Goal: Task Accomplishment & Management: Manage account settings

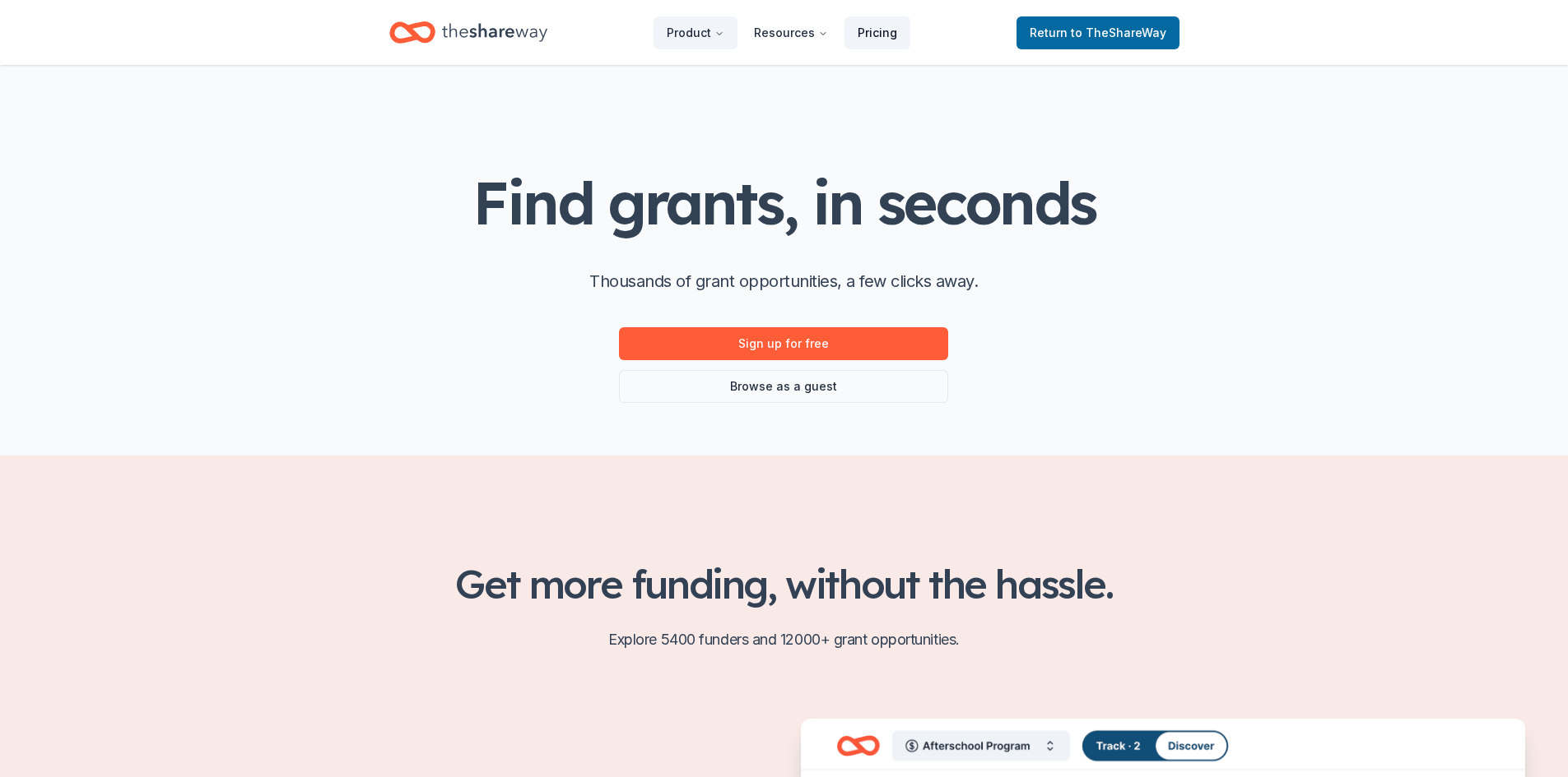
click at [871, 29] on link "Pricing" at bounding box center [877, 32] width 66 height 33
click at [878, 26] on link "Pricing" at bounding box center [877, 32] width 66 height 33
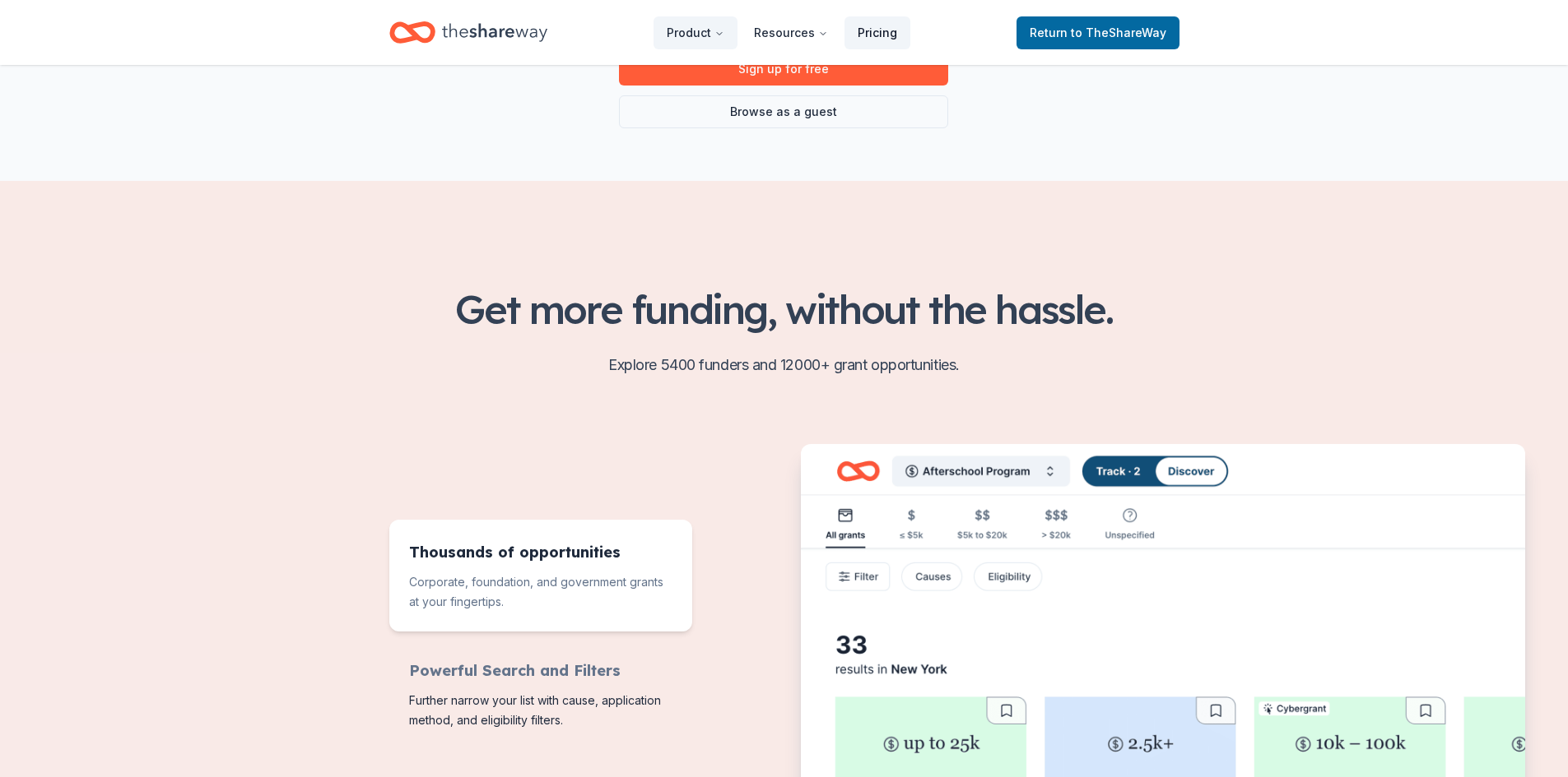
scroll to position [329, 0]
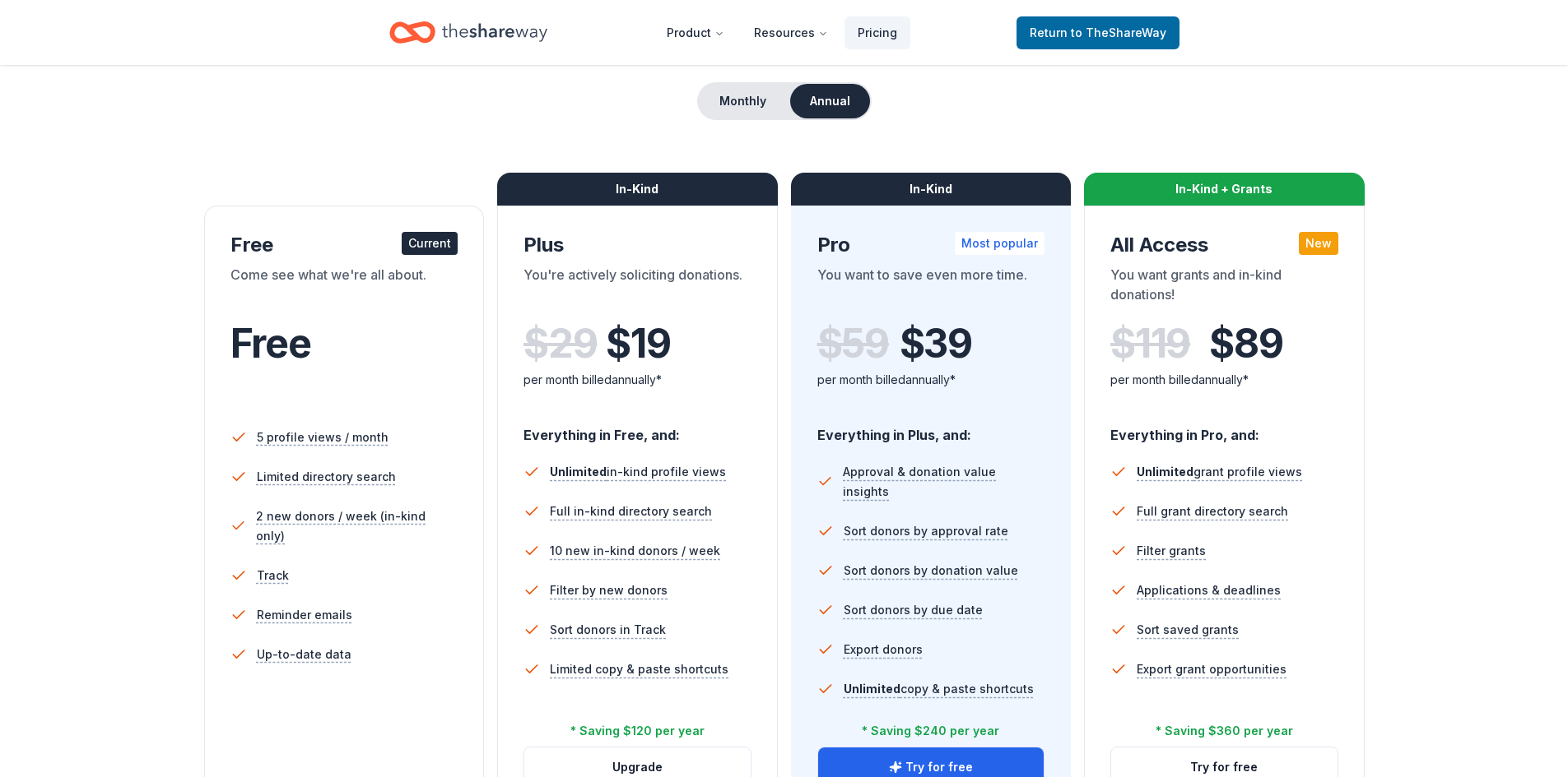
scroll to position [165, 0]
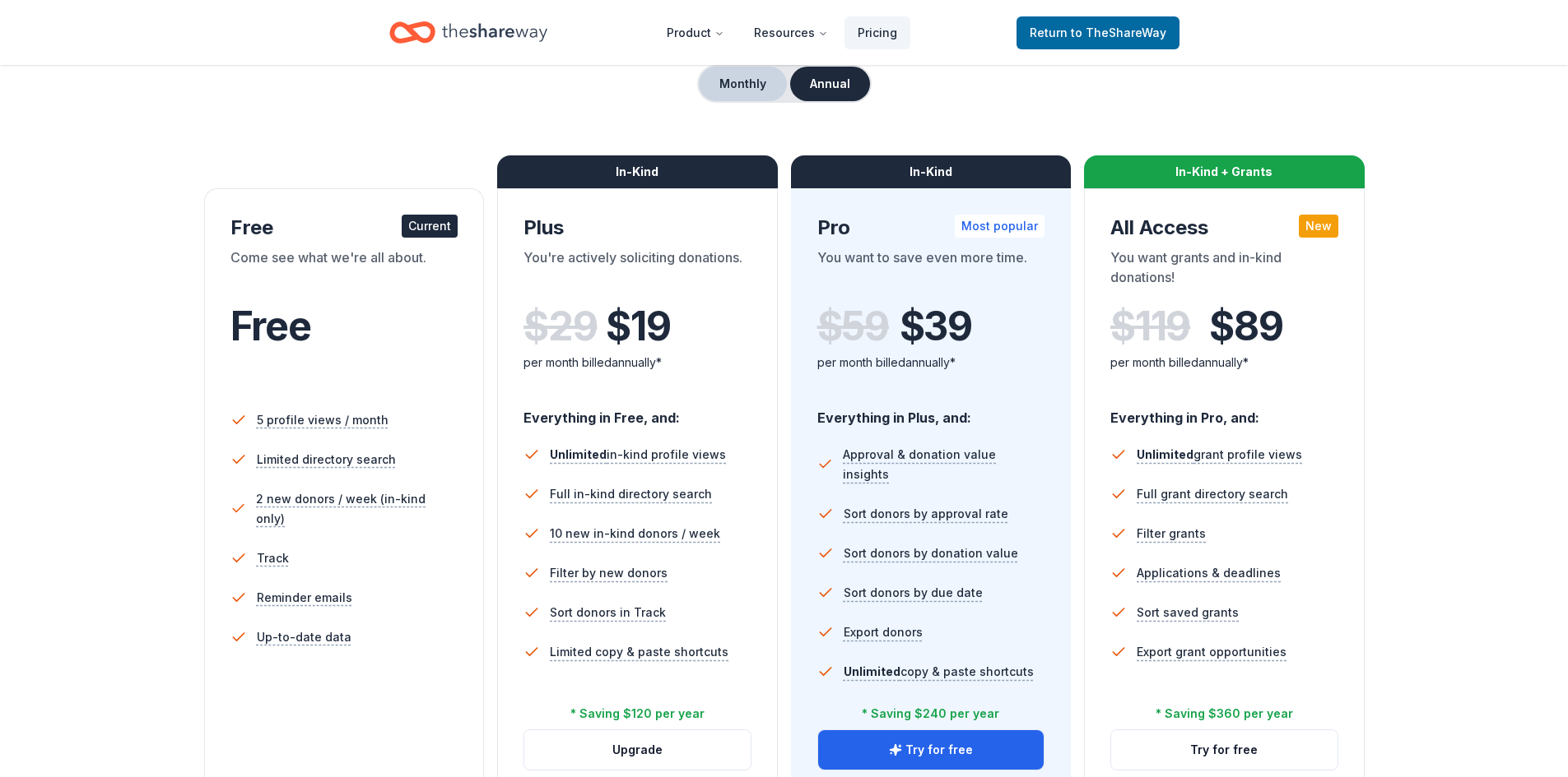
click at [738, 79] on button "Monthly" at bounding box center [743, 84] width 88 height 35
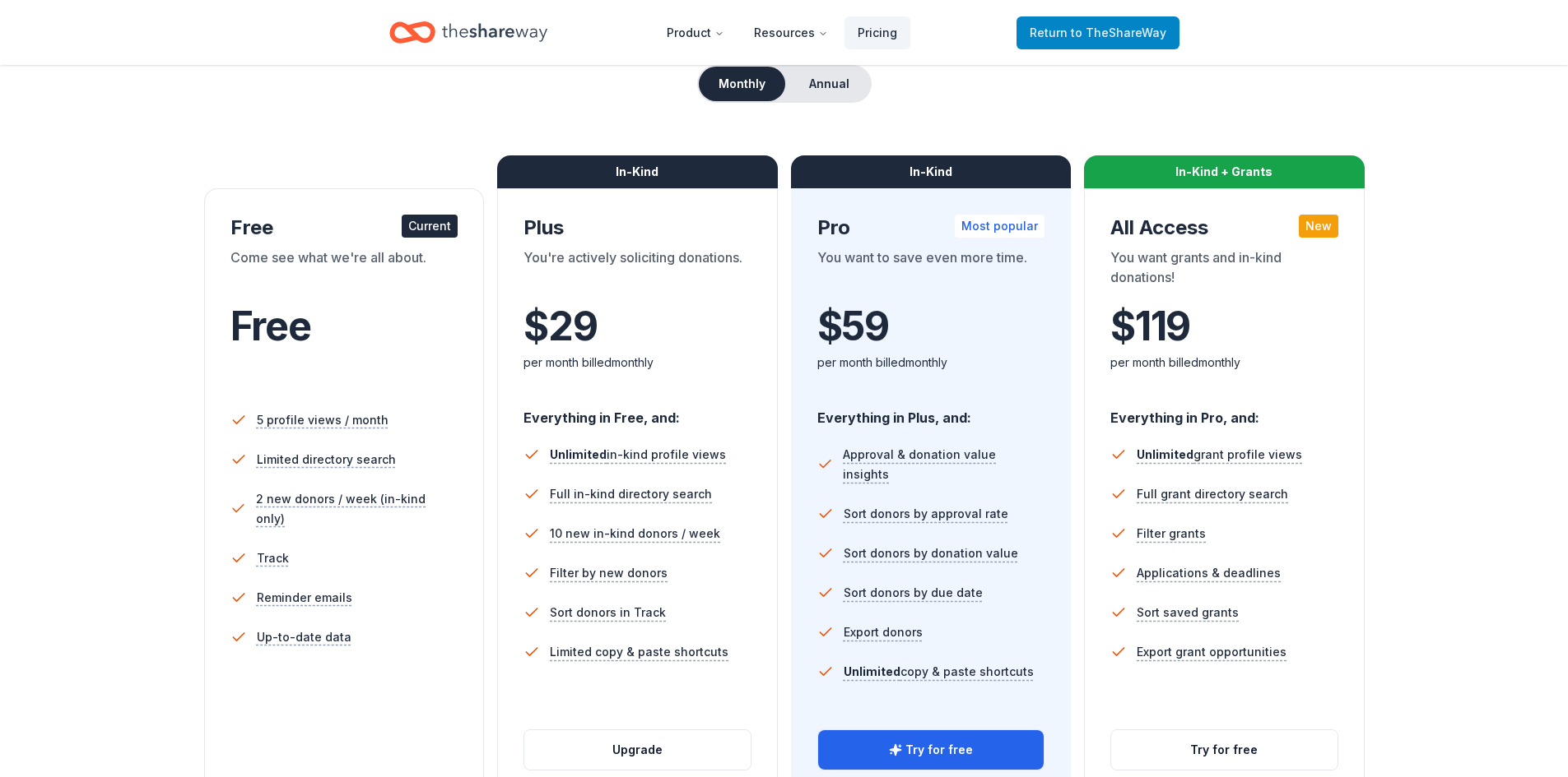
click at [1096, 26] on span "to TheShareWay" at bounding box center [1118, 33] width 95 height 14
click at [1096, 29] on span "to TheShareWay" at bounding box center [1118, 33] width 95 height 14
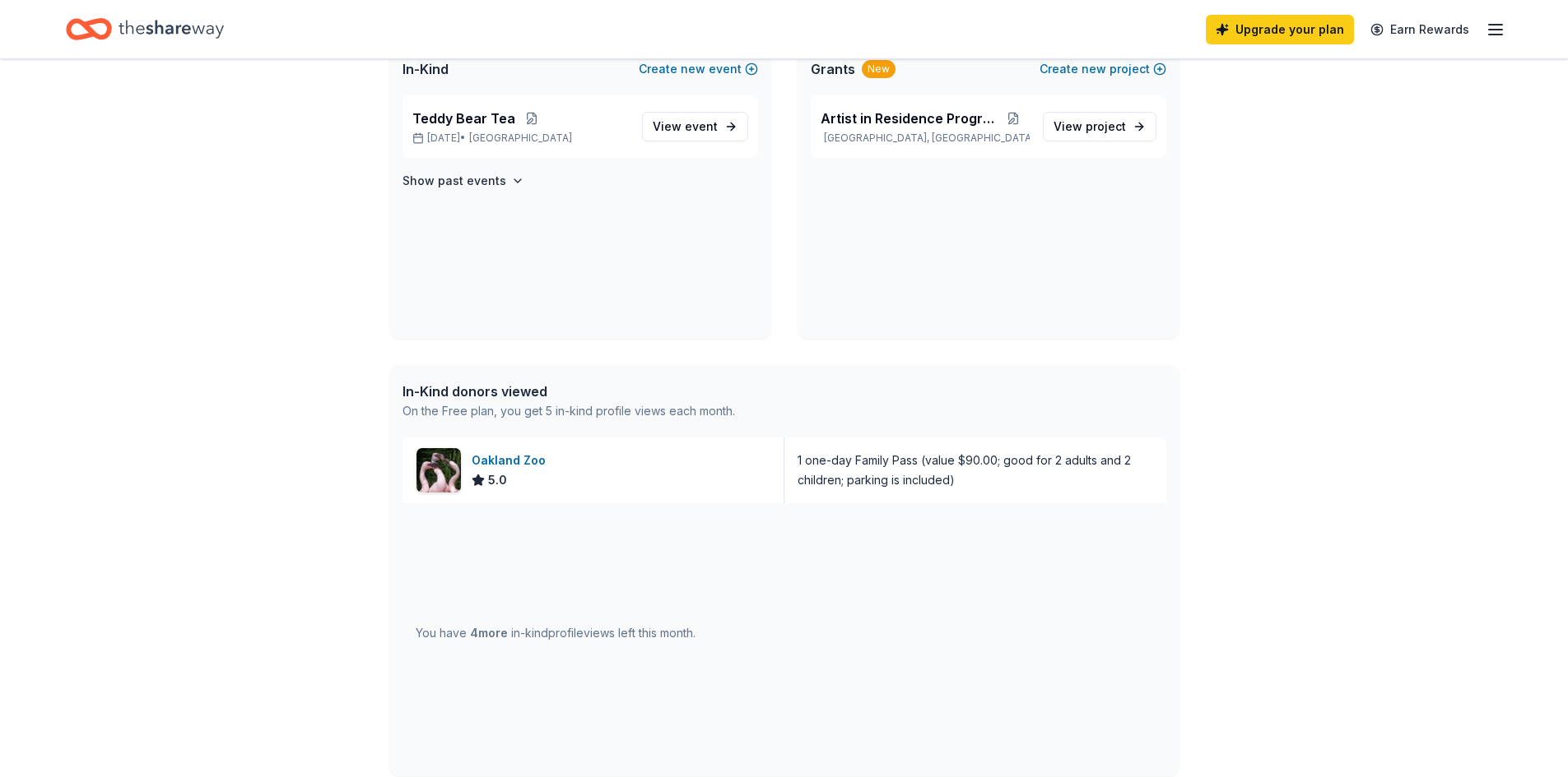
scroll to position [412, 0]
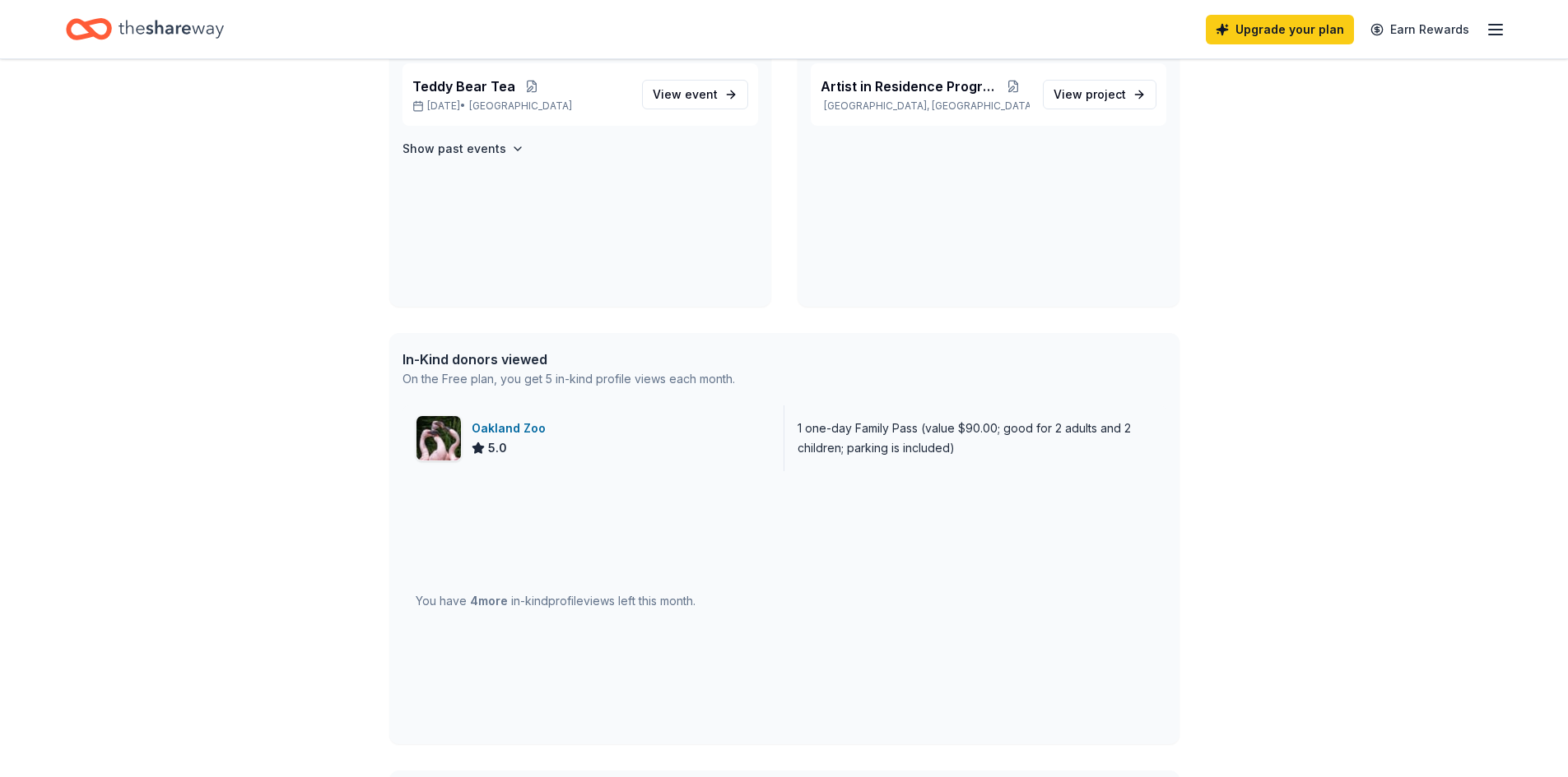
click at [530, 423] on div "Oakland Zoo" at bounding box center [512, 429] width 80 height 20
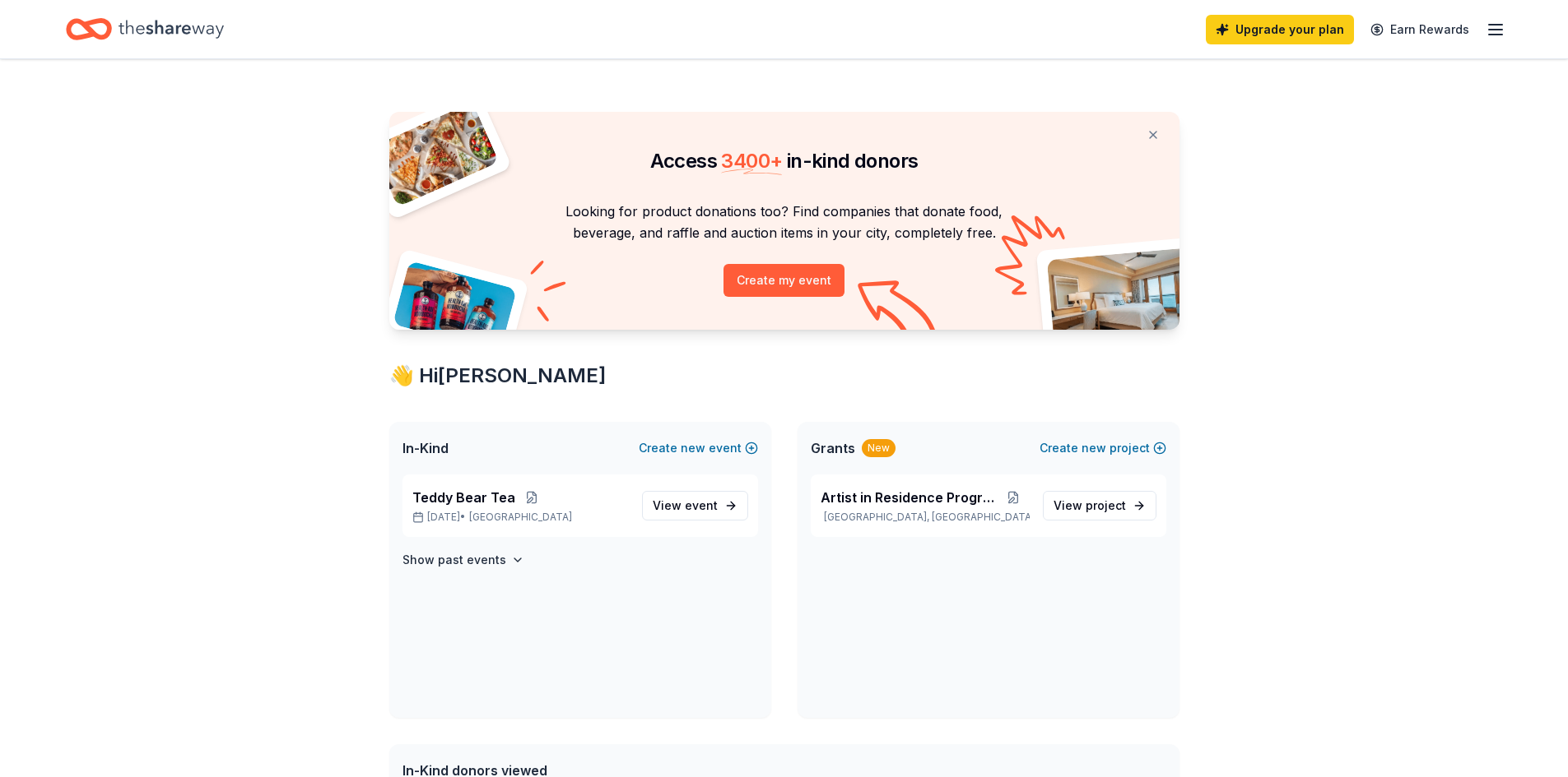
click at [144, 23] on icon "Home" at bounding box center [171, 29] width 105 height 34
click at [1494, 25] on line "button" at bounding box center [1495, 25] width 13 height 0
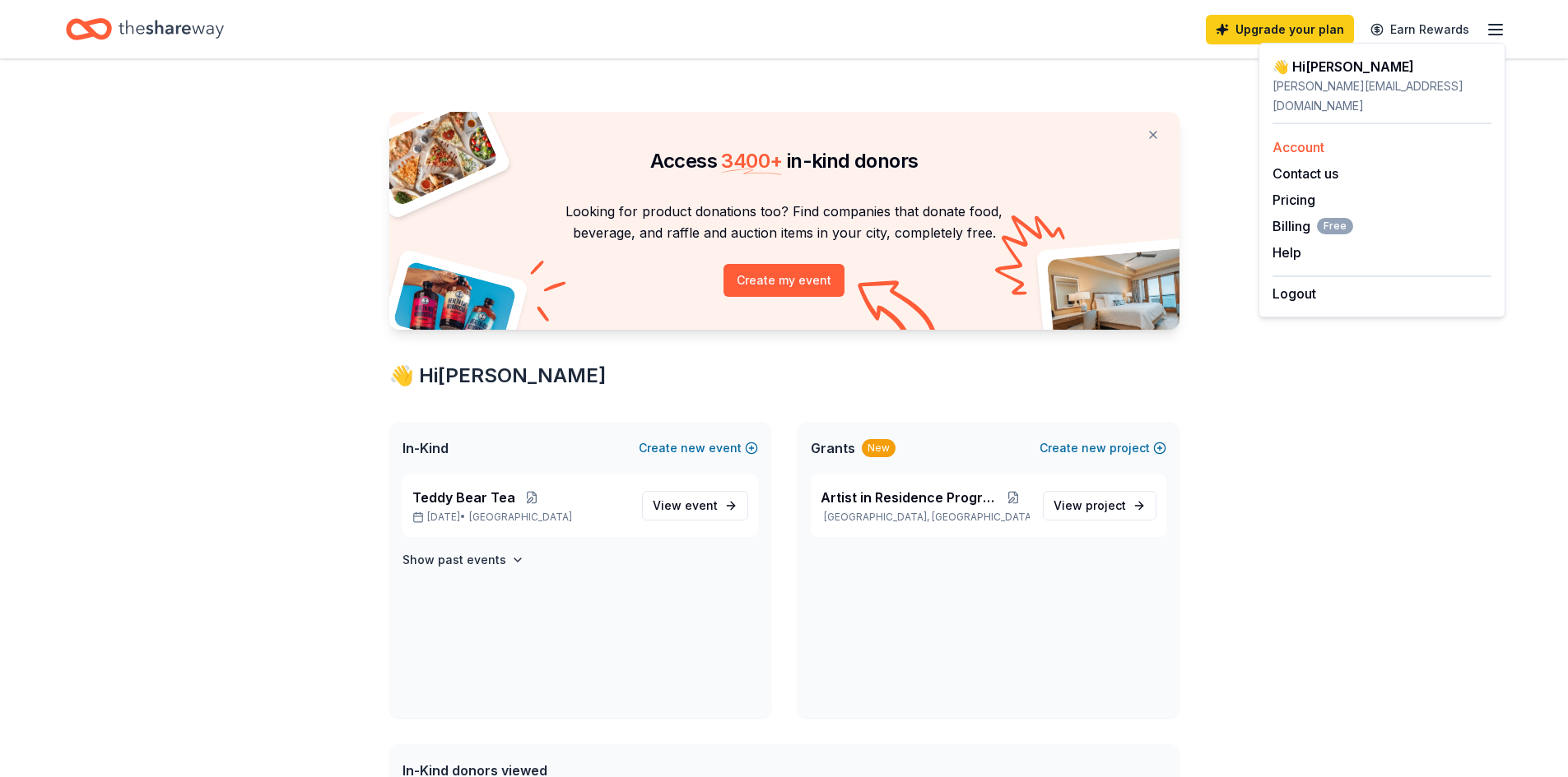
click at [1307, 139] on link "Account" at bounding box center [1298, 147] width 52 height 16
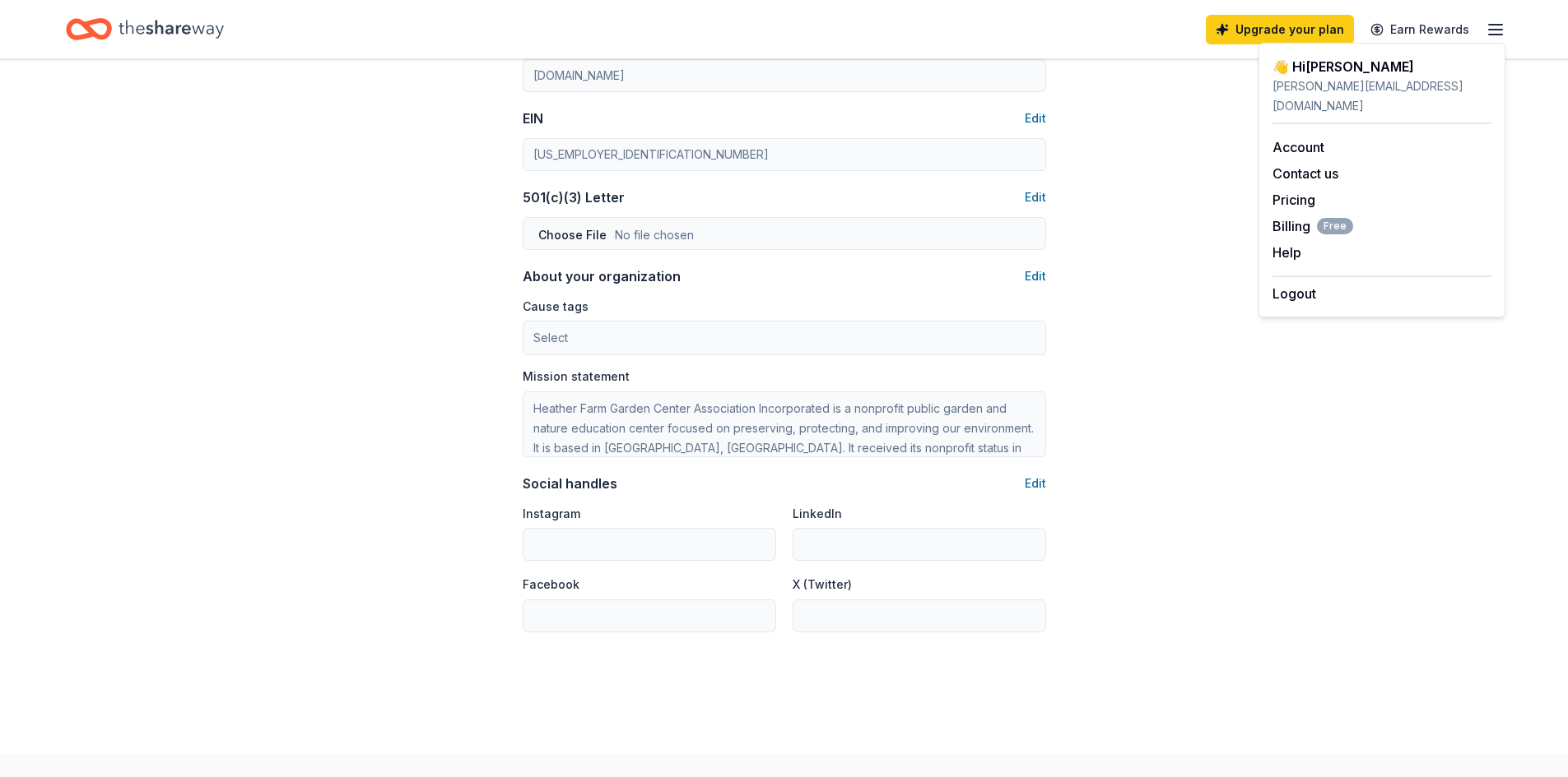
scroll to position [375, 0]
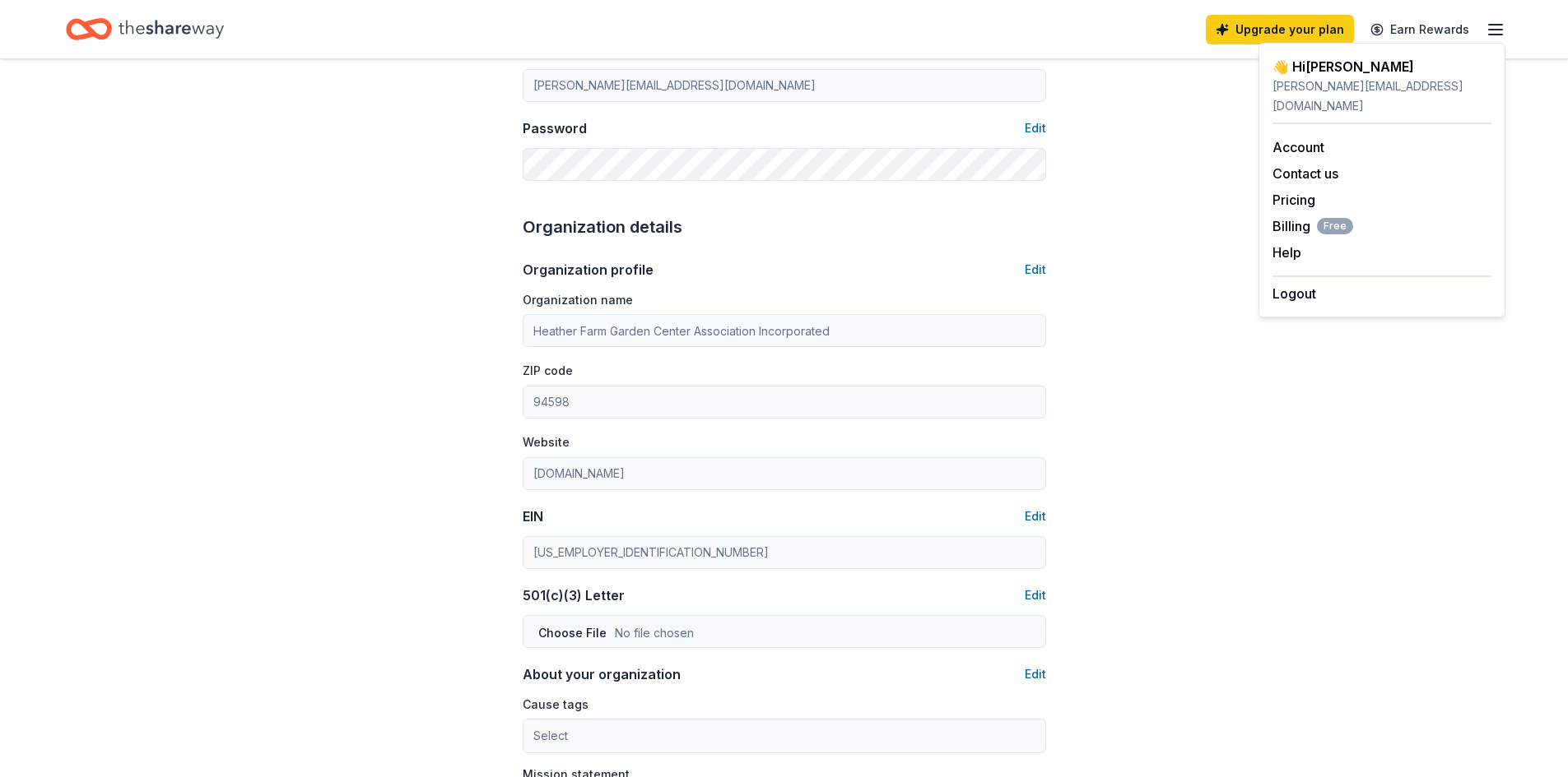
click at [145, 19] on icon "Home" at bounding box center [171, 29] width 105 height 34
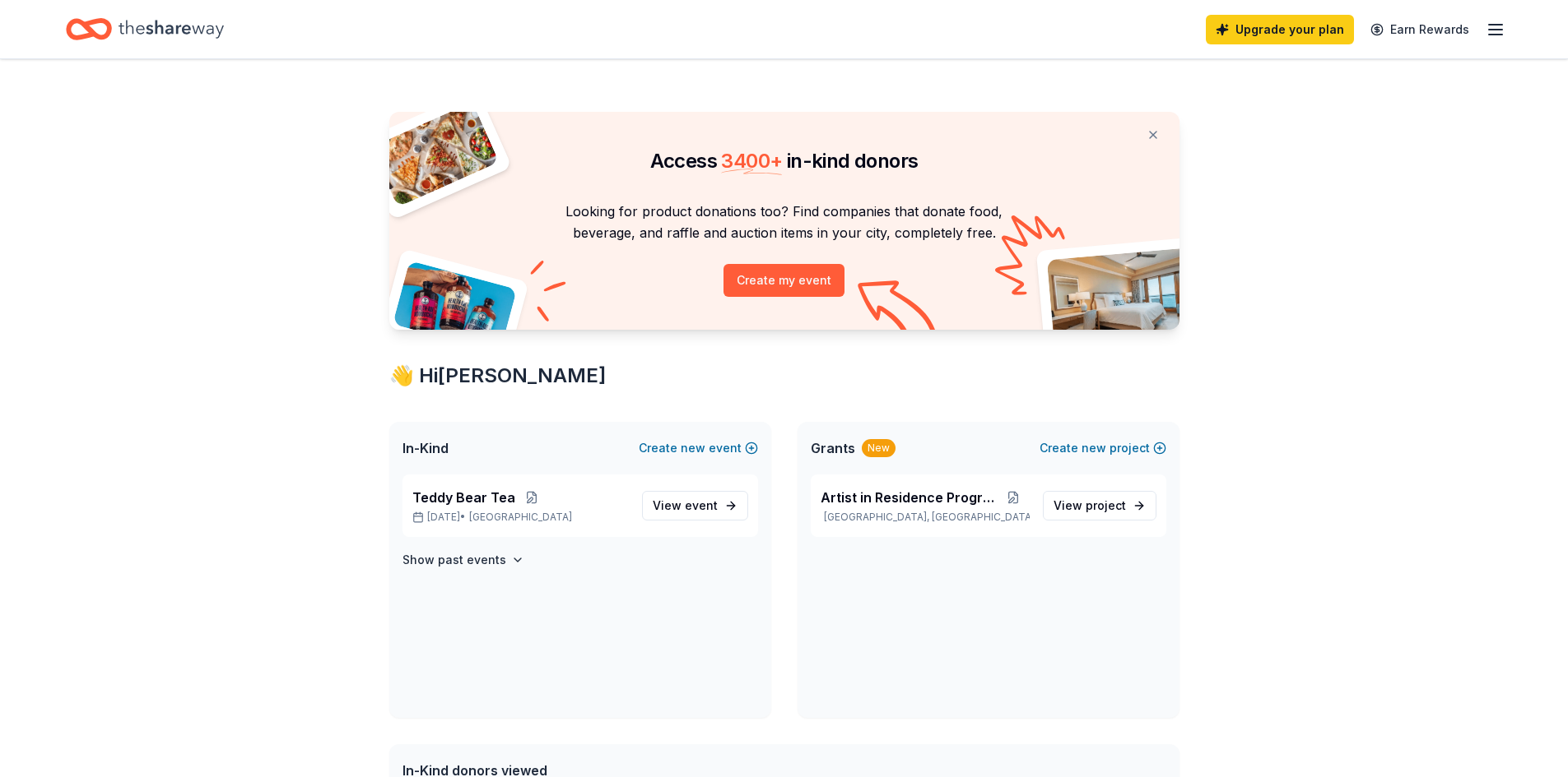
click at [144, 22] on icon "Home" at bounding box center [171, 29] width 105 height 34
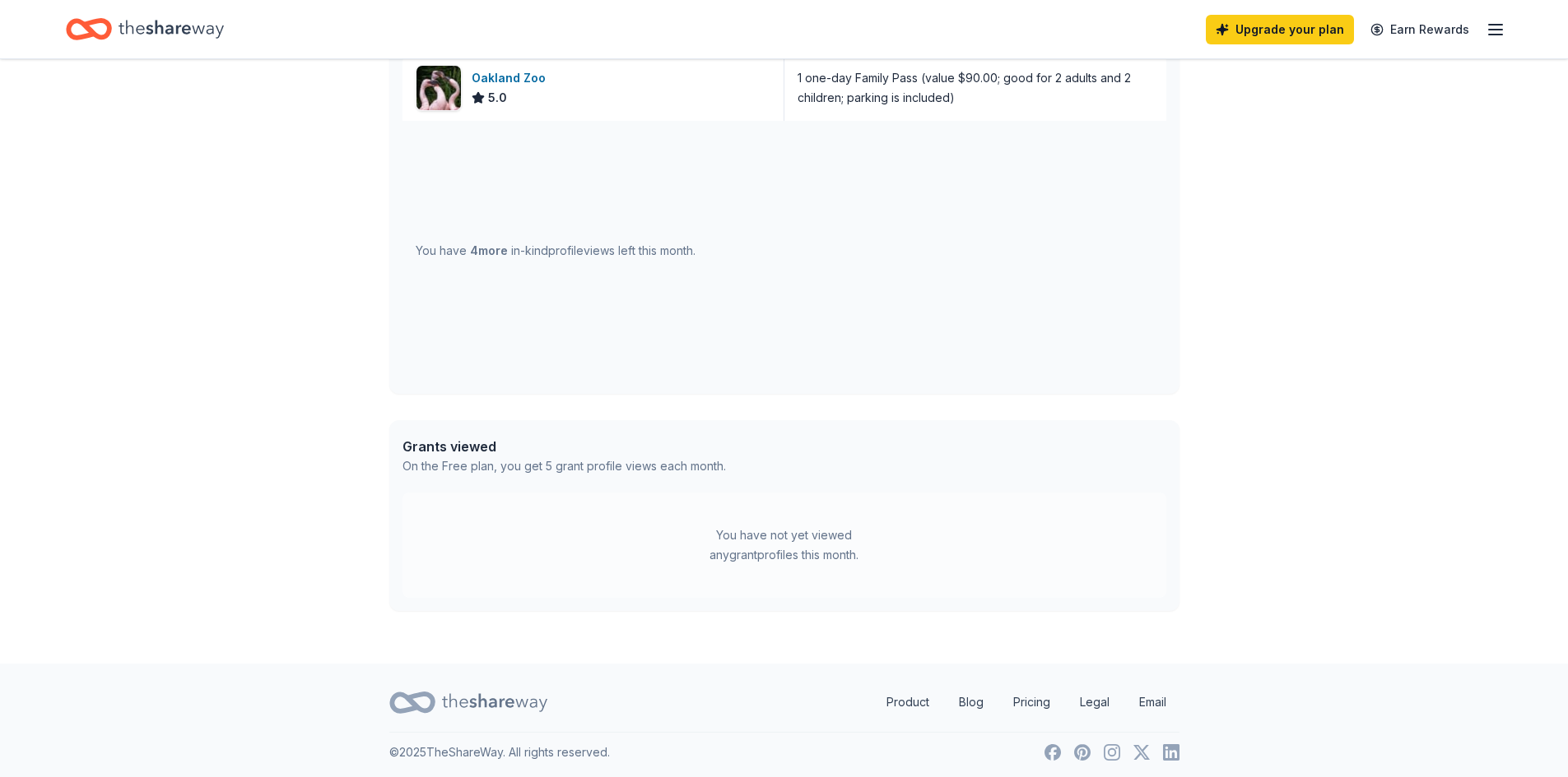
scroll to position [766, 0]
click at [903, 695] on link "Product" at bounding box center [907, 697] width 70 height 33
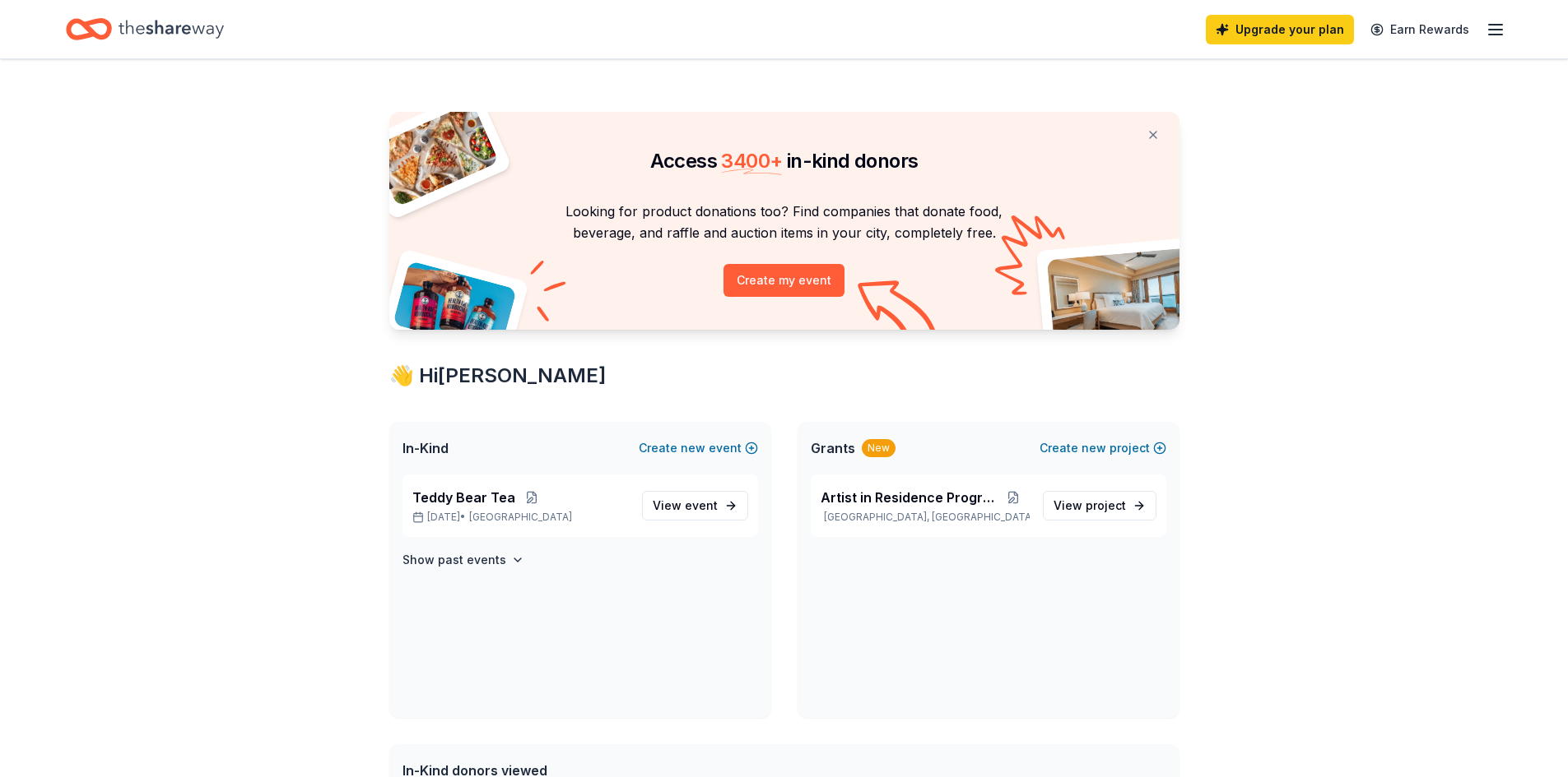
click at [1151, 127] on button at bounding box center [1153, 135] width 39 height 33
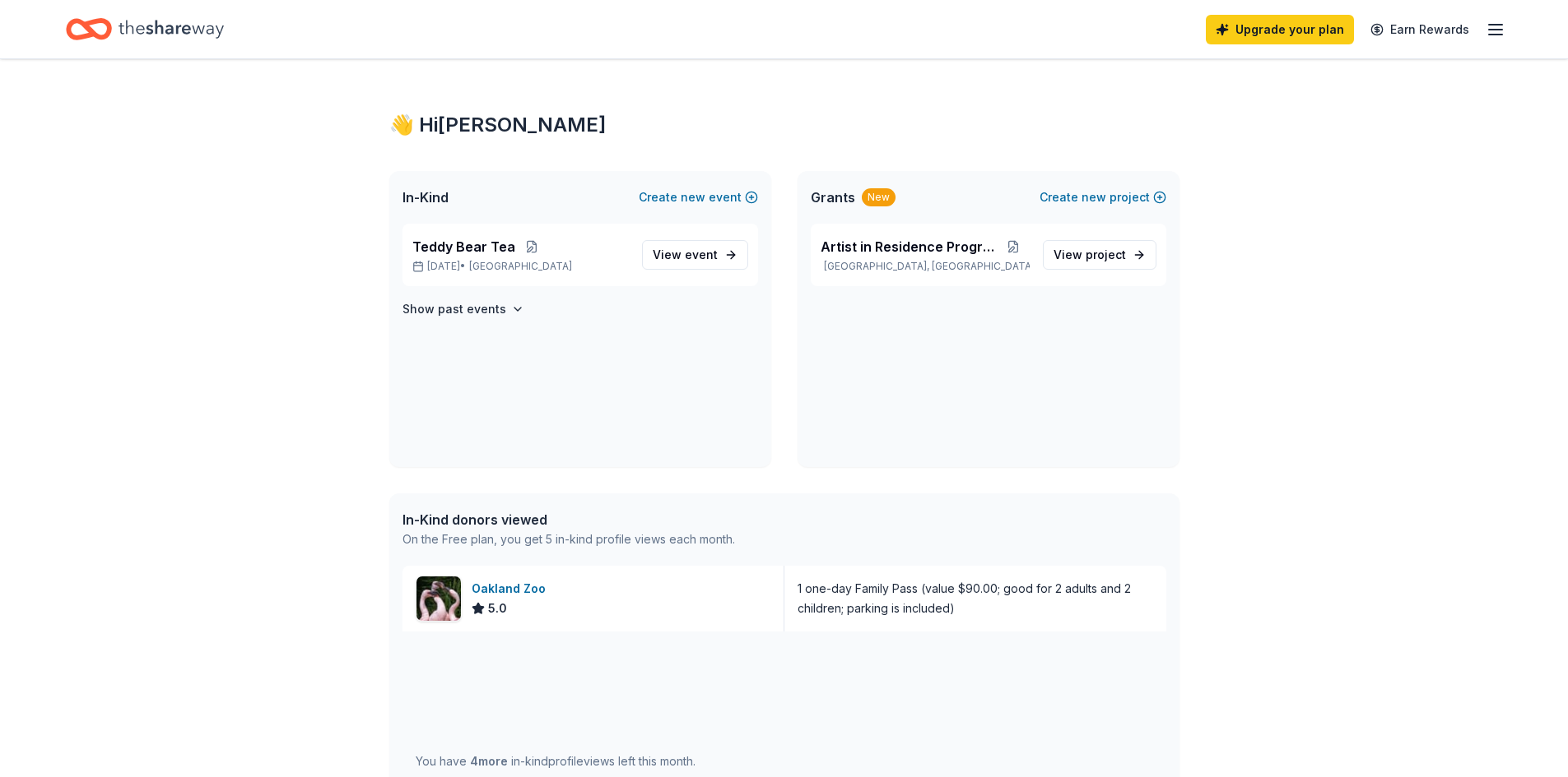
click at [138, 25] on icon "Home" at bounding box center [171, 29] width 105 height 34
click at [139, 20] on icon "Home" at bounding box center [171, 29] width 105 height 34
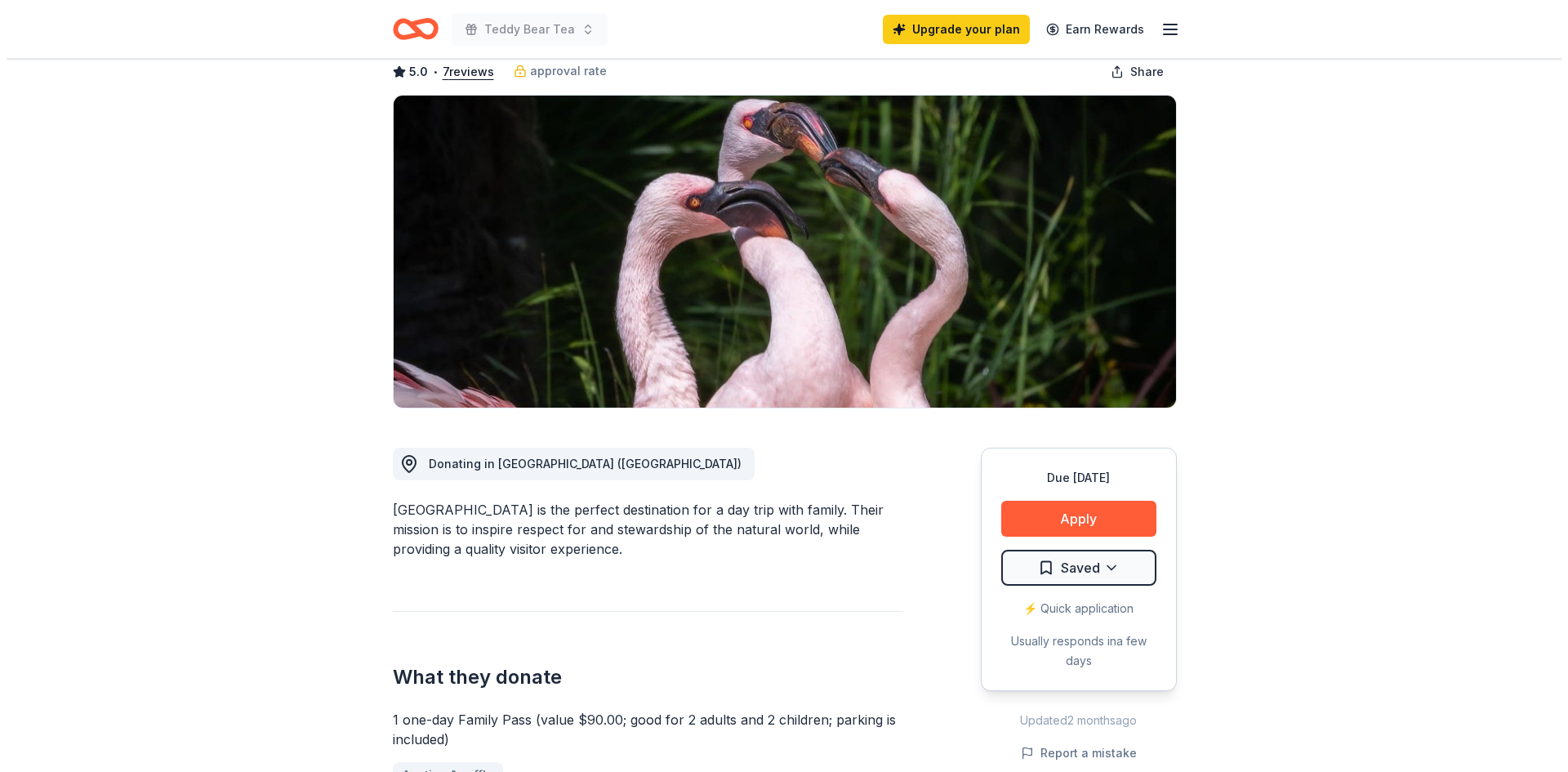
scroll to position [81, 0]
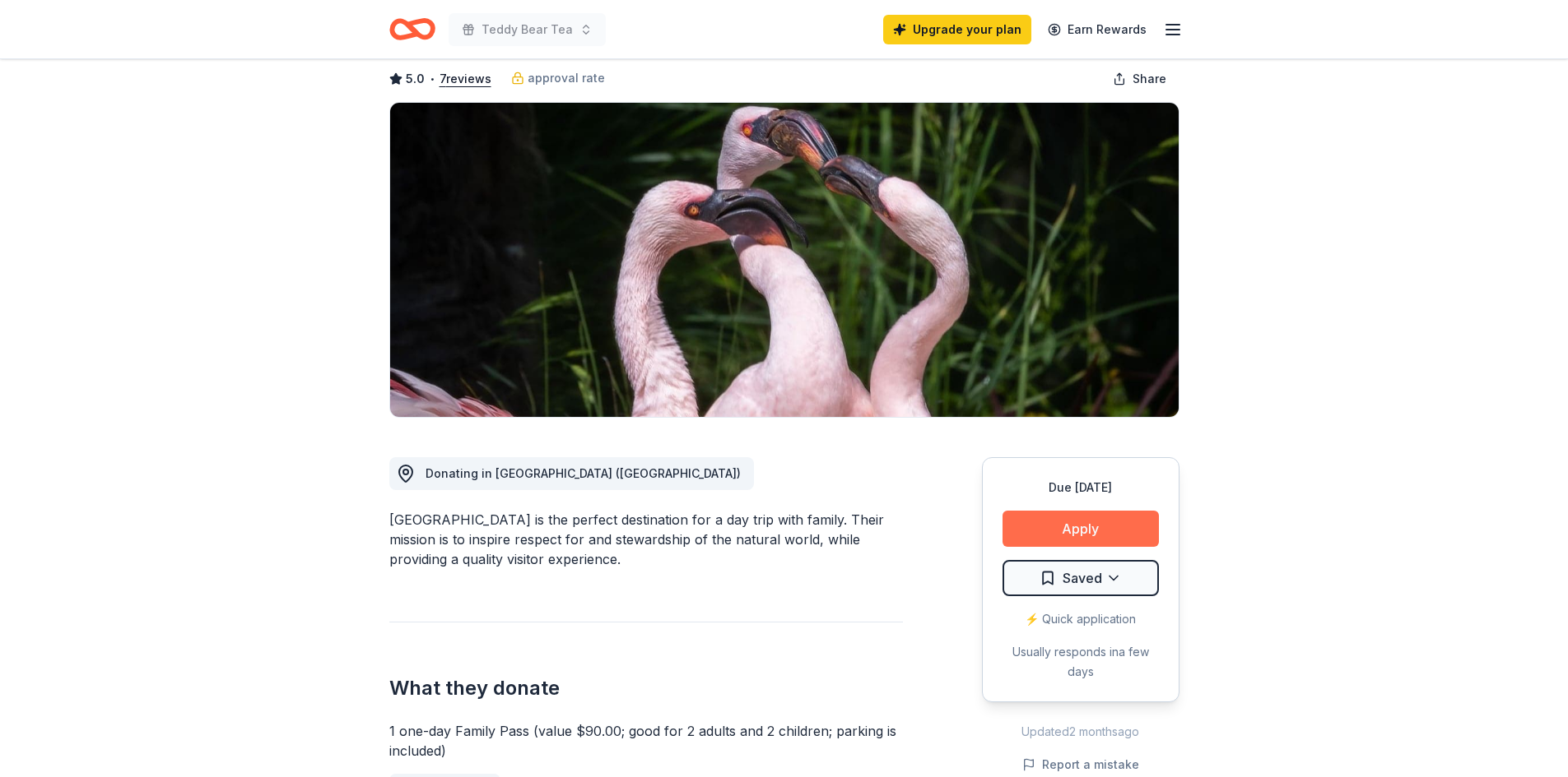
click at [1062, 525] on button "Apply" at bounding box center [1080, 528] width 156 height 37
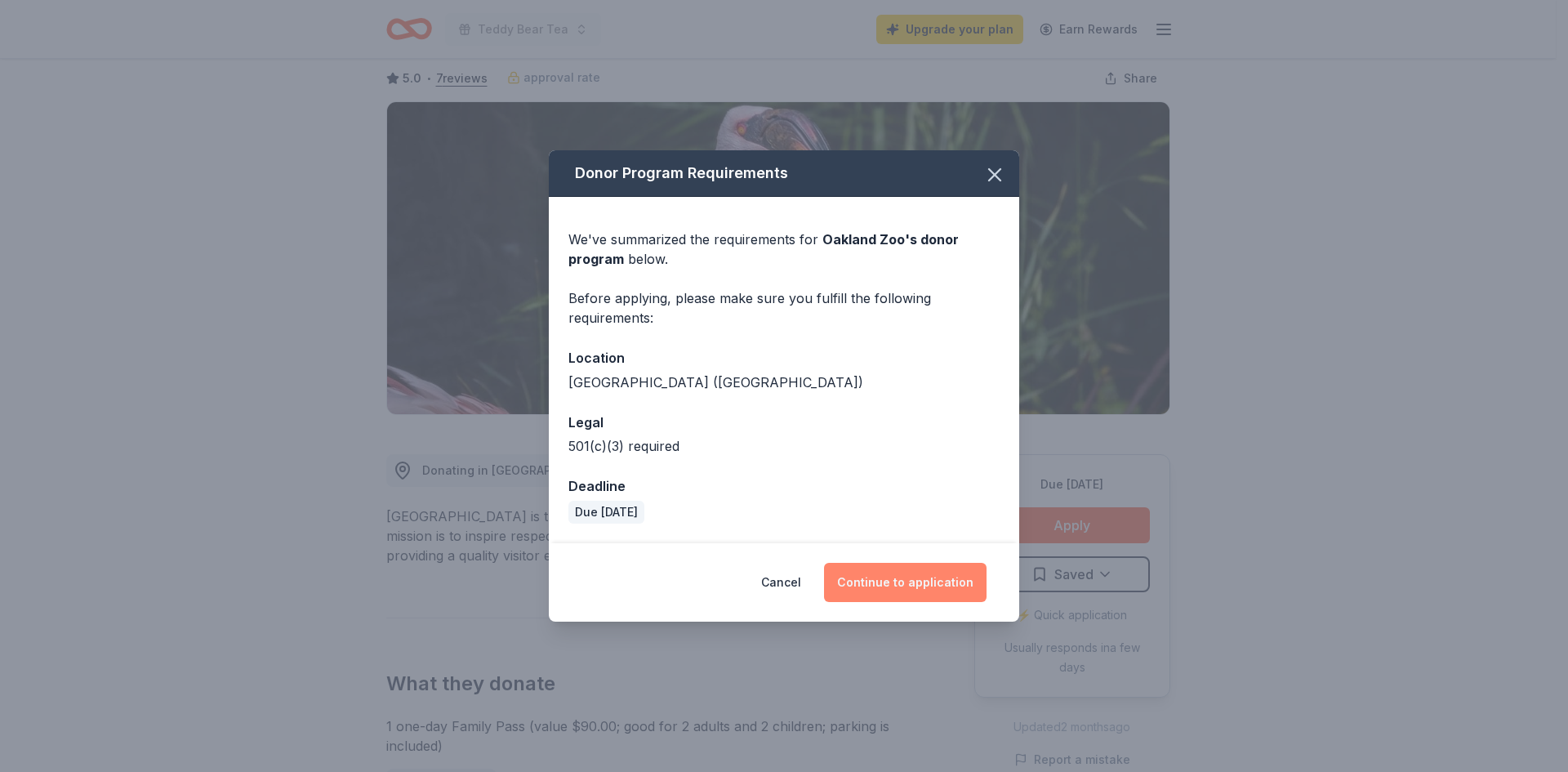
click at [895, 575] on button "Continue to application" at bounding box center [905, 583] width 163 height 39
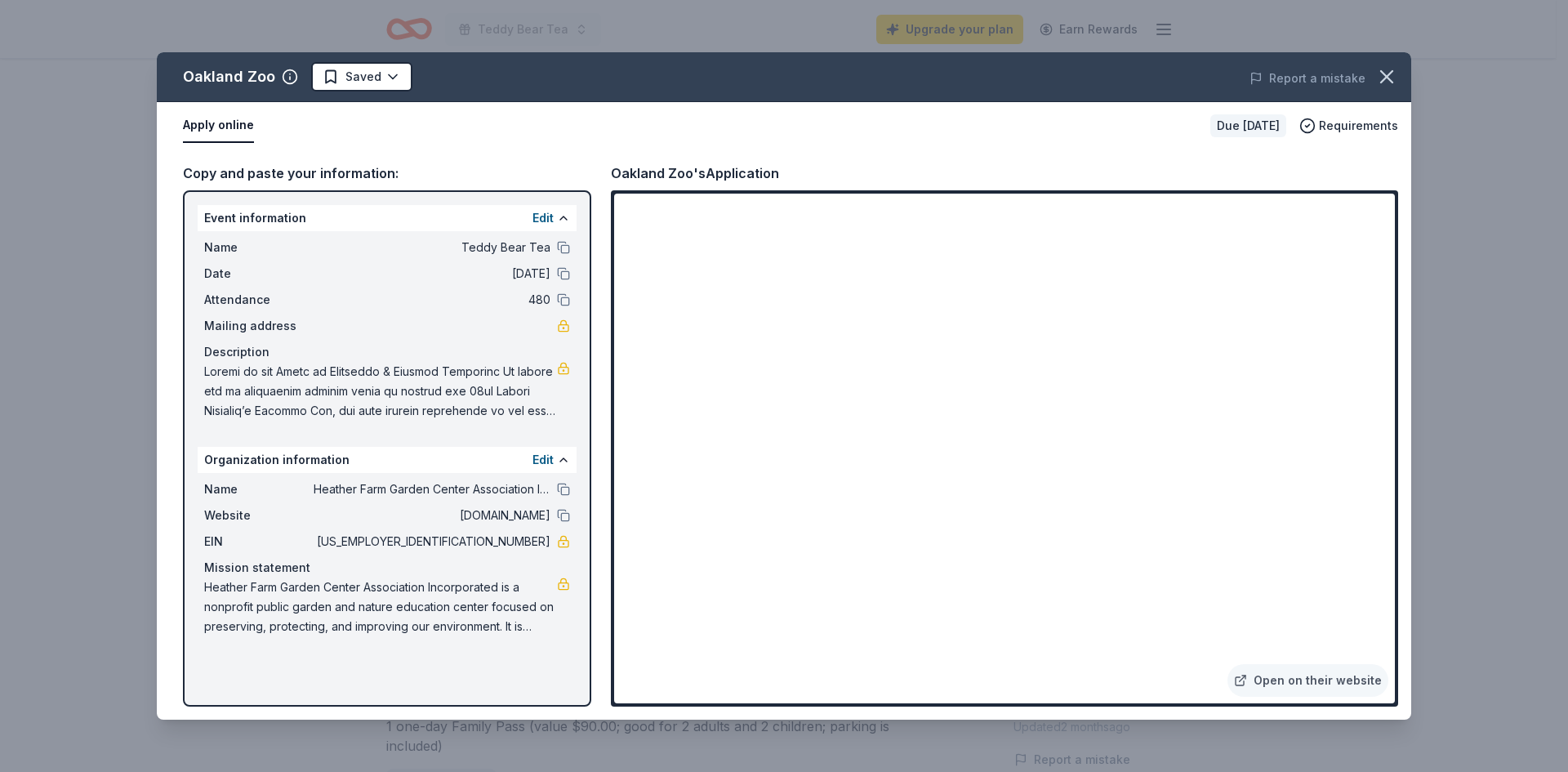
click at [505, 385] on span at bounding box center [380, 391] width 353 height 58
click at [359, 399] on span at bounding box center [380, 391] width 353 height 58
click at [542, 212] on button "Edit" at bounding box center [543, 218] width 21 height 19
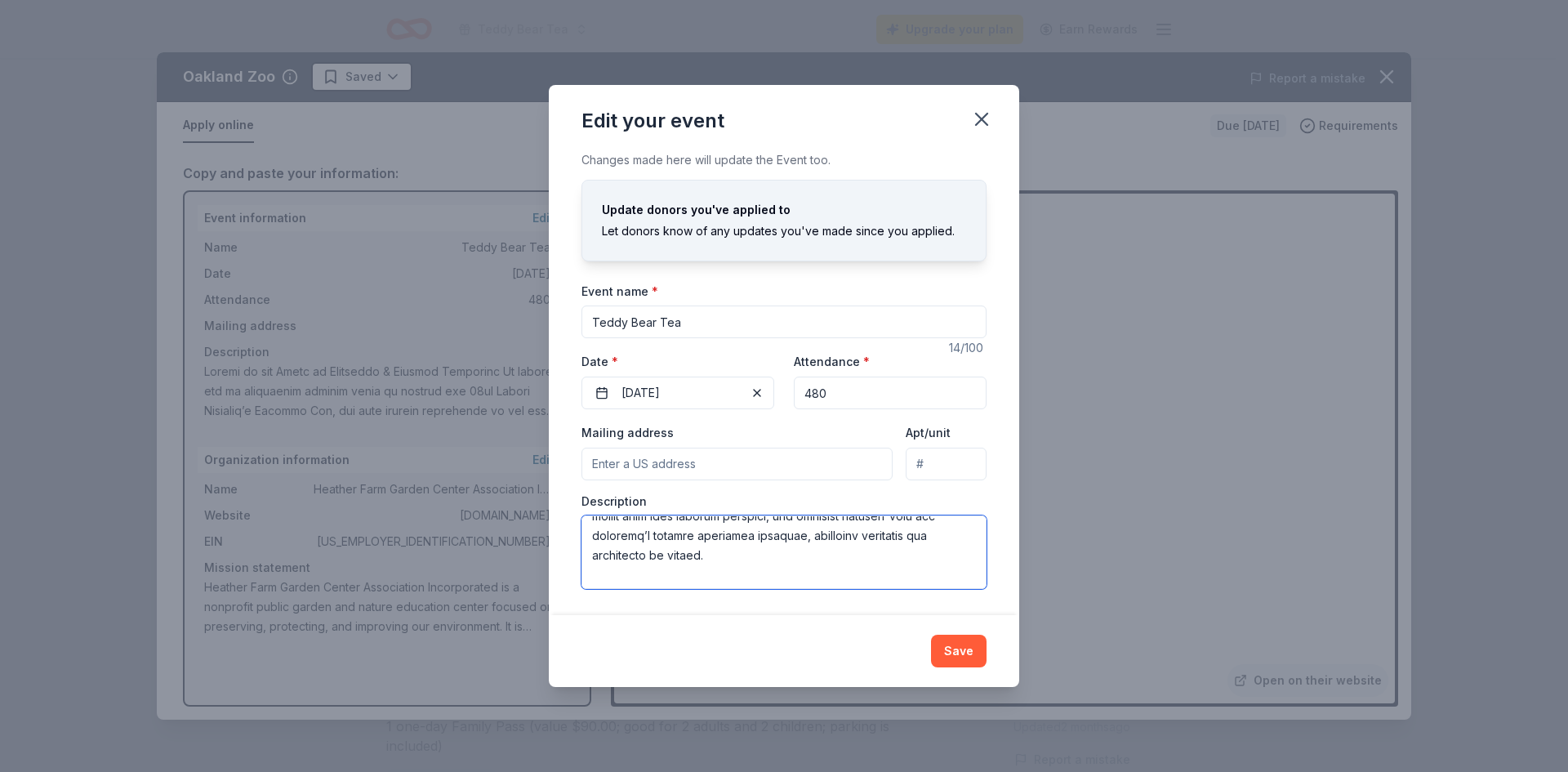
scroll to position [33, 0]
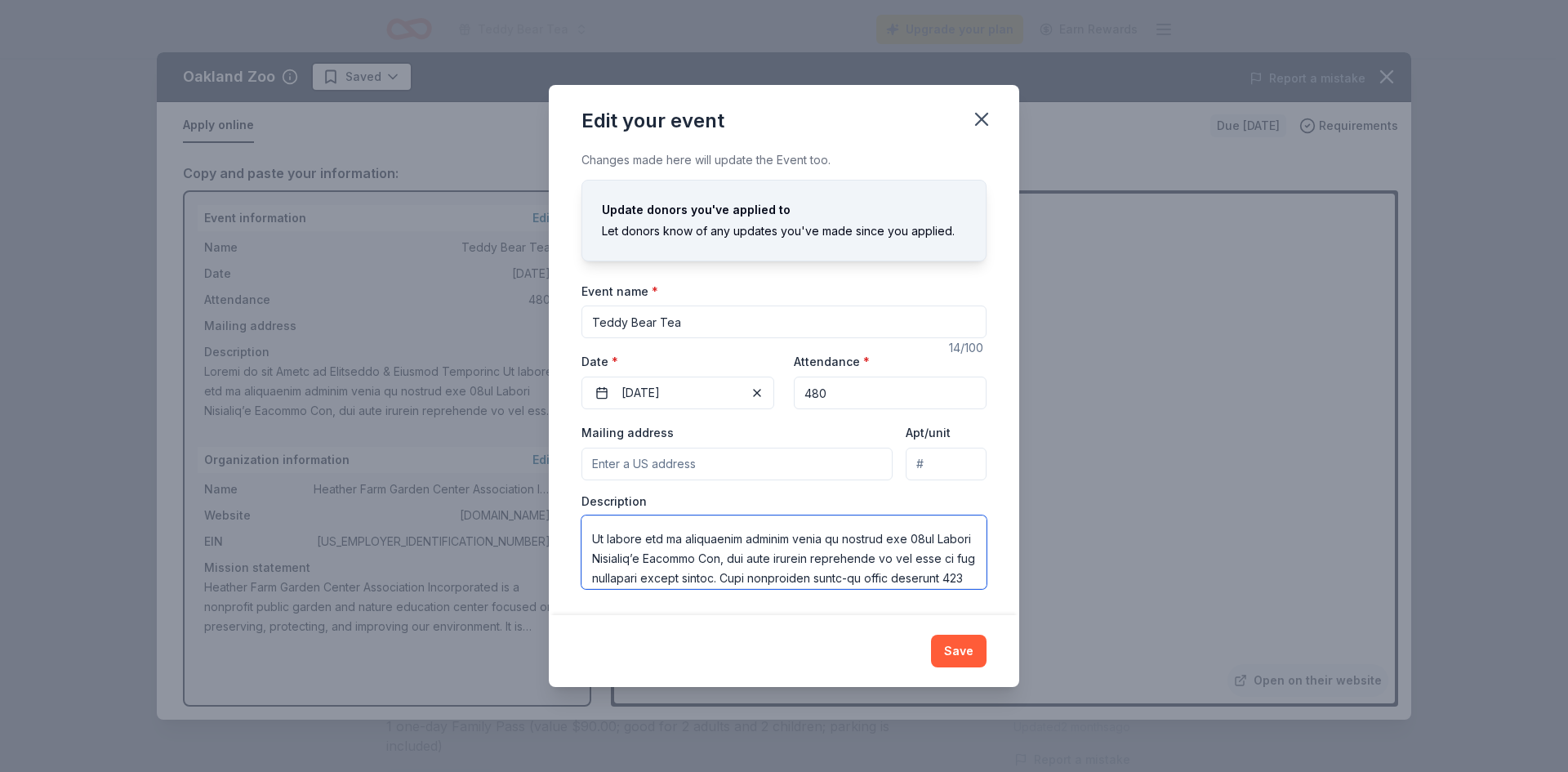
drag, startPoint x: 797, startPoint y: 560, endPoint x: 574, endPoint y: 543, distance: 223.6
click at [574, 543] on div "Changes made here will update the Event too. Update donors you've applied to Le…" at bounding box center [784, 382] width 471 height 465
click at [956, 640] on button "Save" at bounding box center [958, 651] width 56 height 33
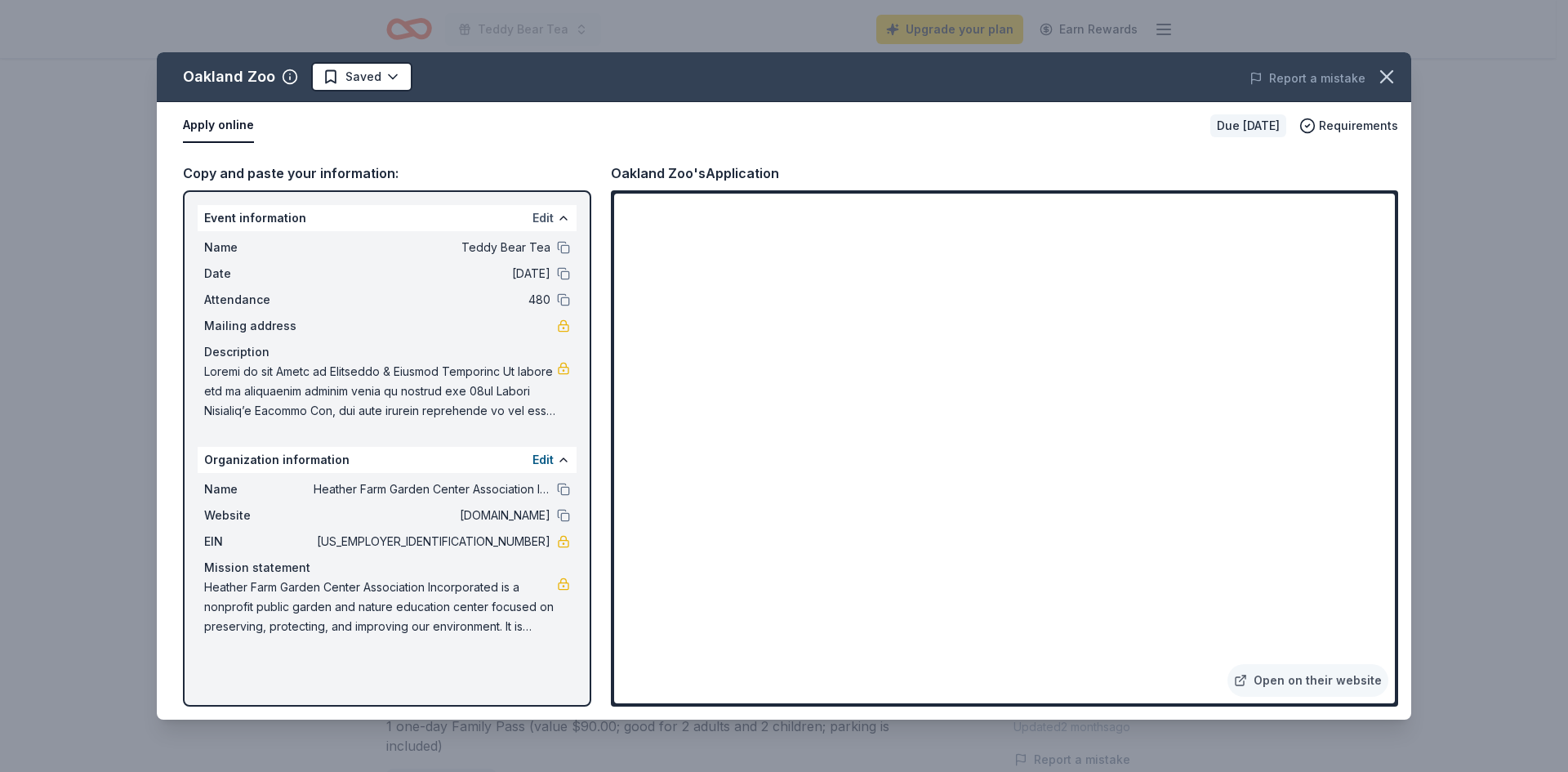
click at [537, 213] on button "Edit" at bounding box center [543, 218] width 21 height 19
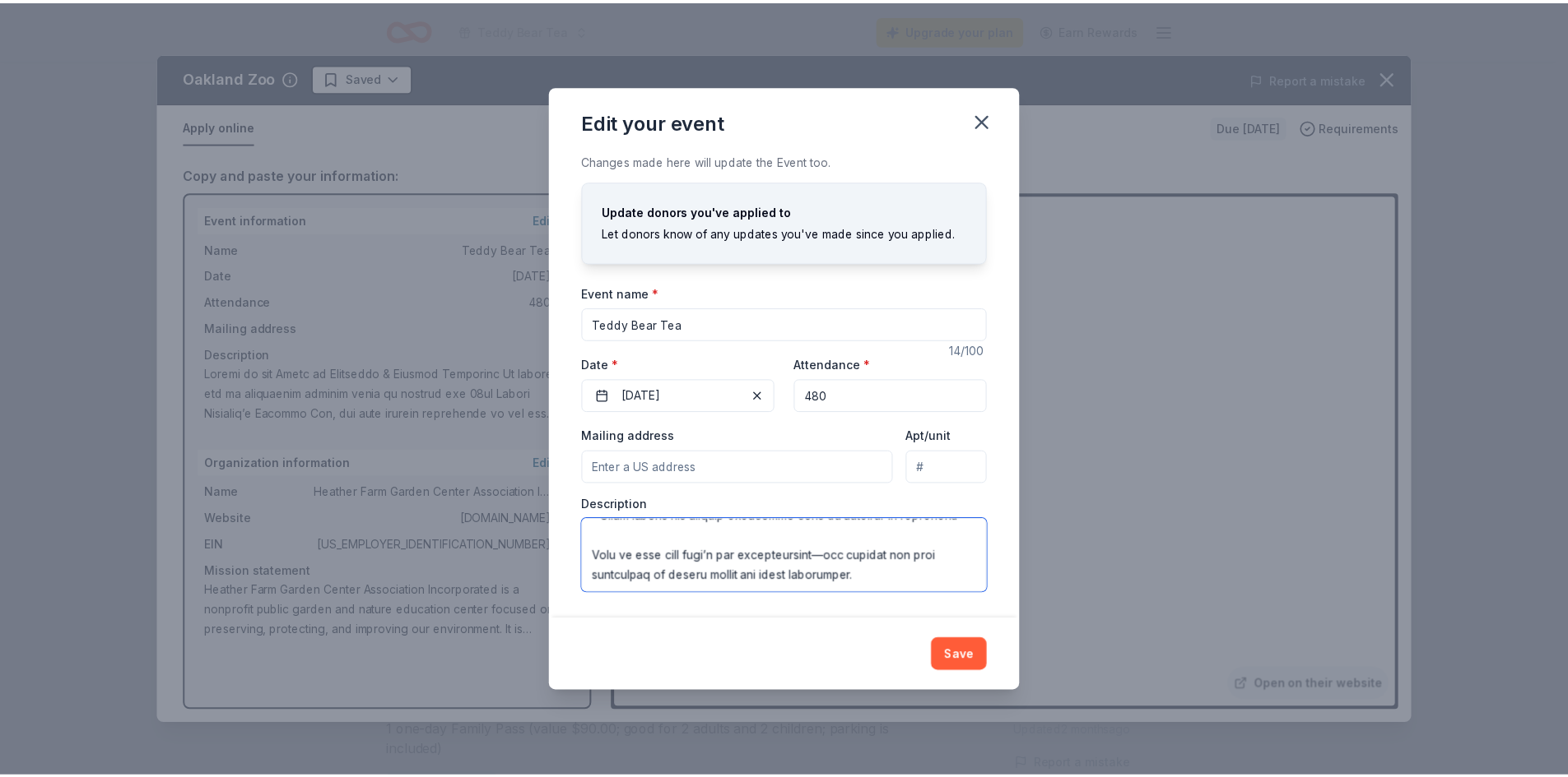
scroll to position [513, 0]
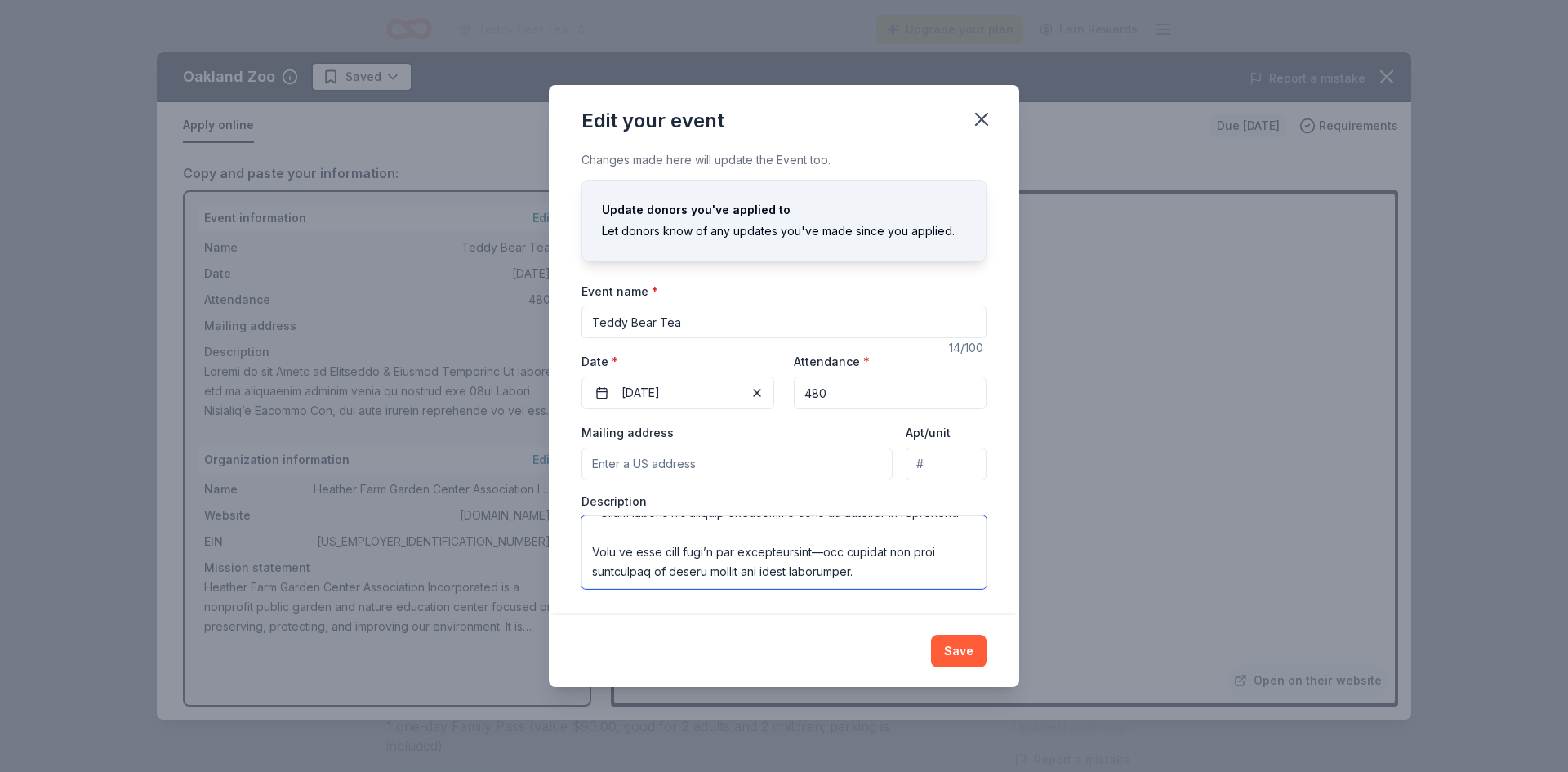
drag, startPoint x: 592, startPoint y: 567, endPoint x: 898, endPoint y: 580, distance: 306.3
click at [898, 580] on textarea at bounding box center [784, 552] width 405 height 73
click at [966, 645] on button "Save" at bounding box center [958, 651] width 56 height 33
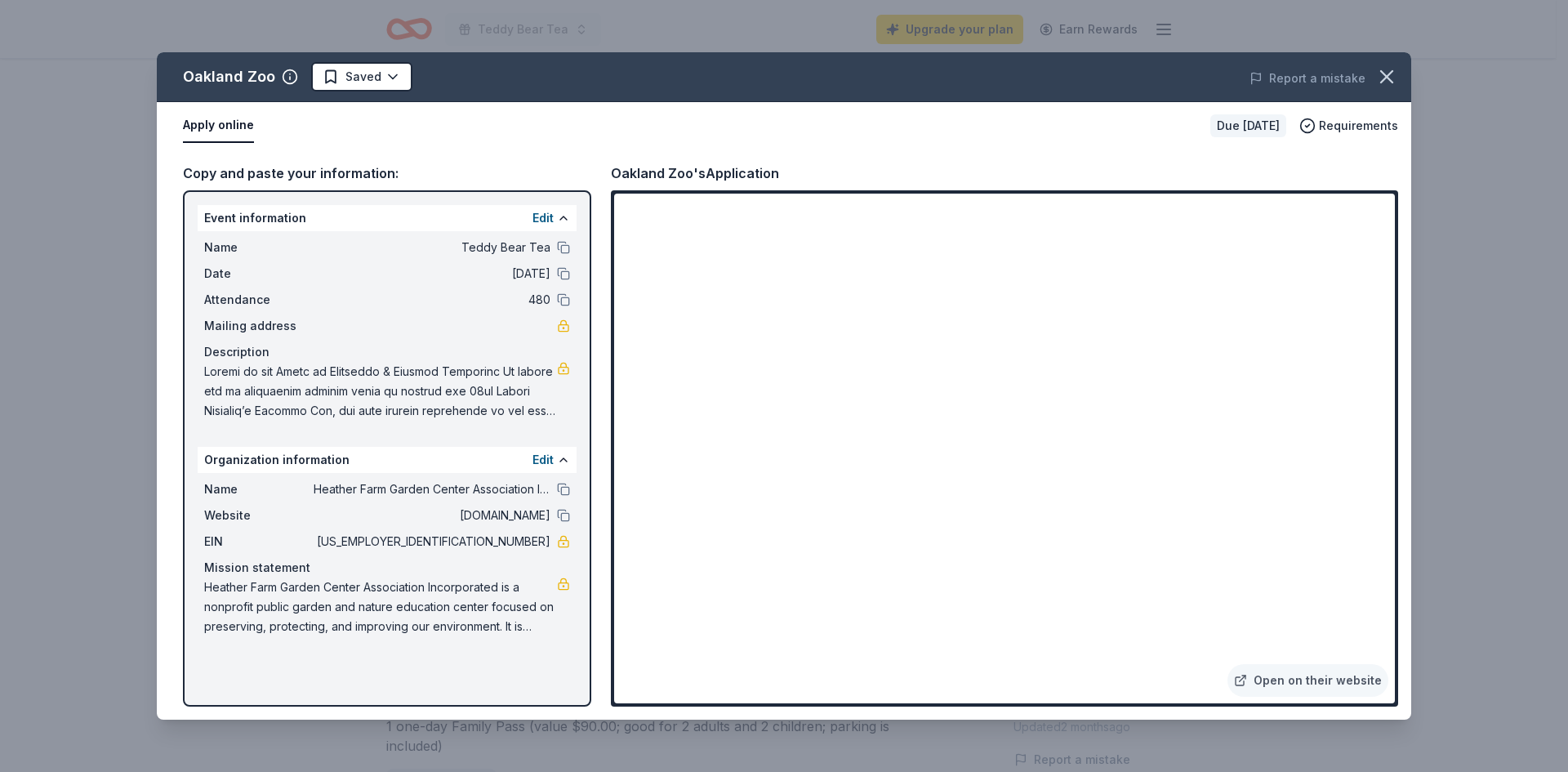
click at [825, 150] on div "Copy and paste your information: Event information Edit Name Teddy Bear Tea Dat…" at bounding box center [784, 435] width 1255 height 570
click at [1387, 75] on icon "button" at bounding box center [1387, 77] width 23 height 23
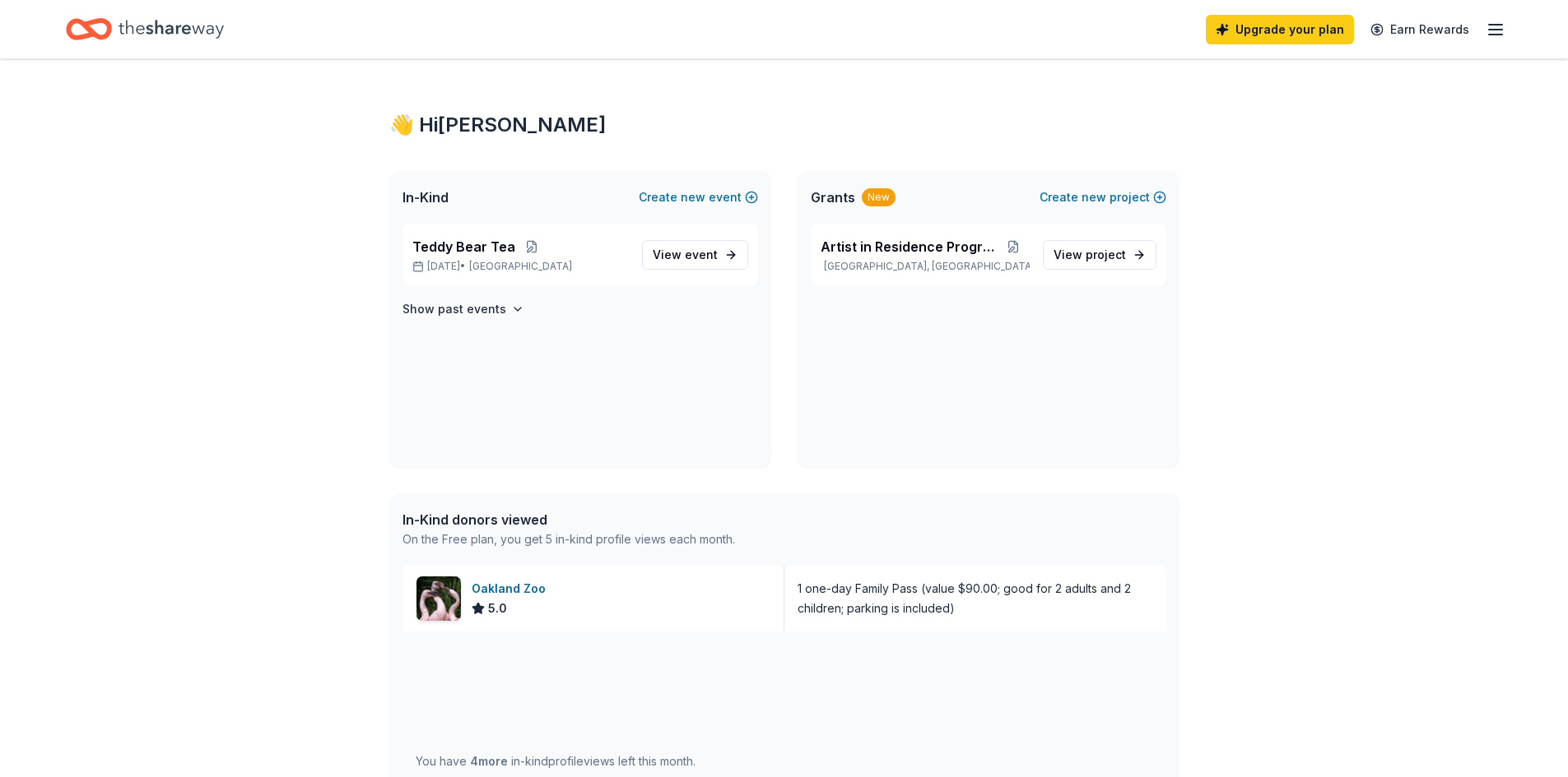
click at [1500, 24] on icon "button" at bounding box center [1495, 29] width 20 height 20
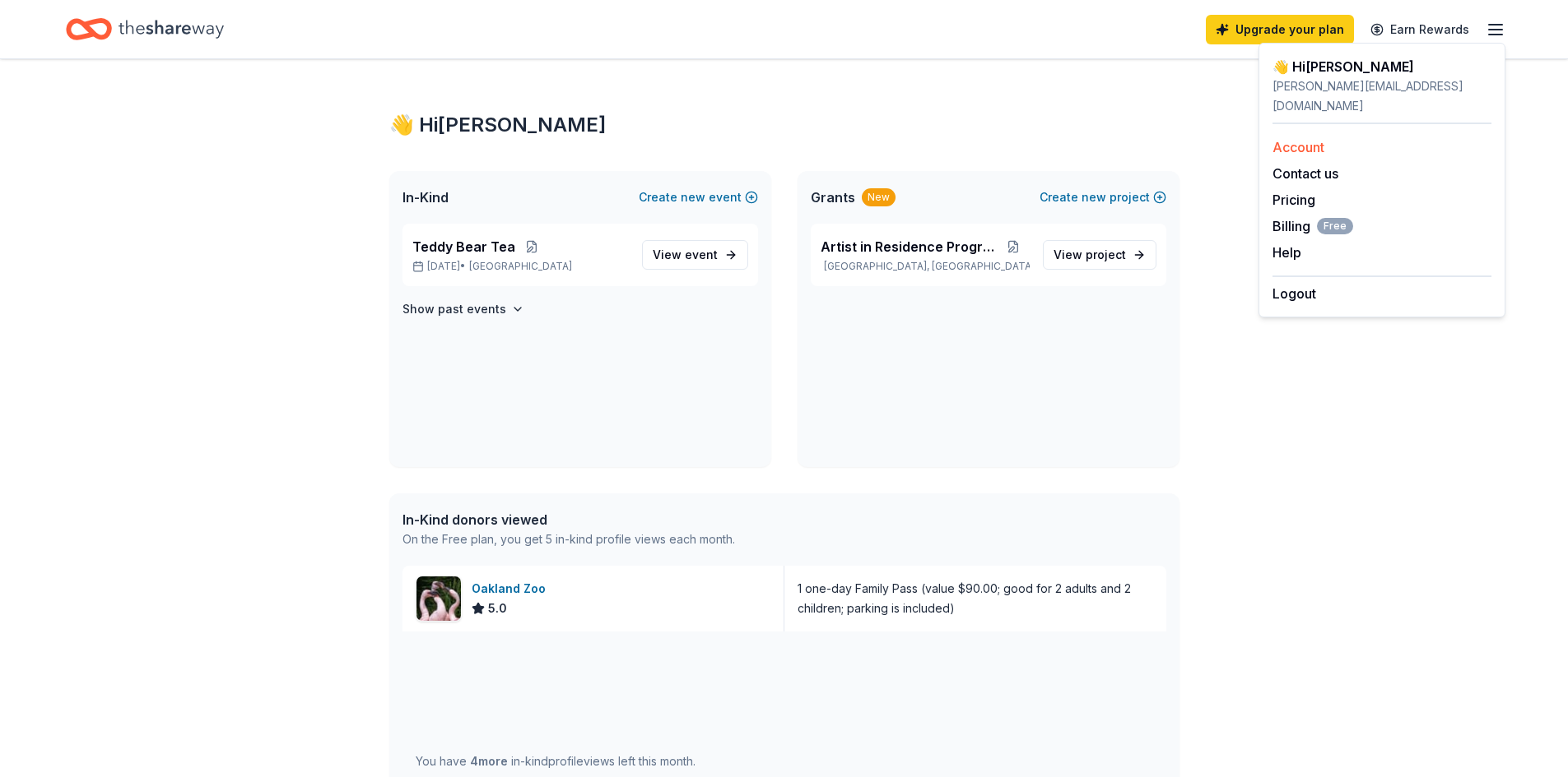
click at [1291, 139] on link "Account" at bounding box center [1298, 147] width 52 height 16
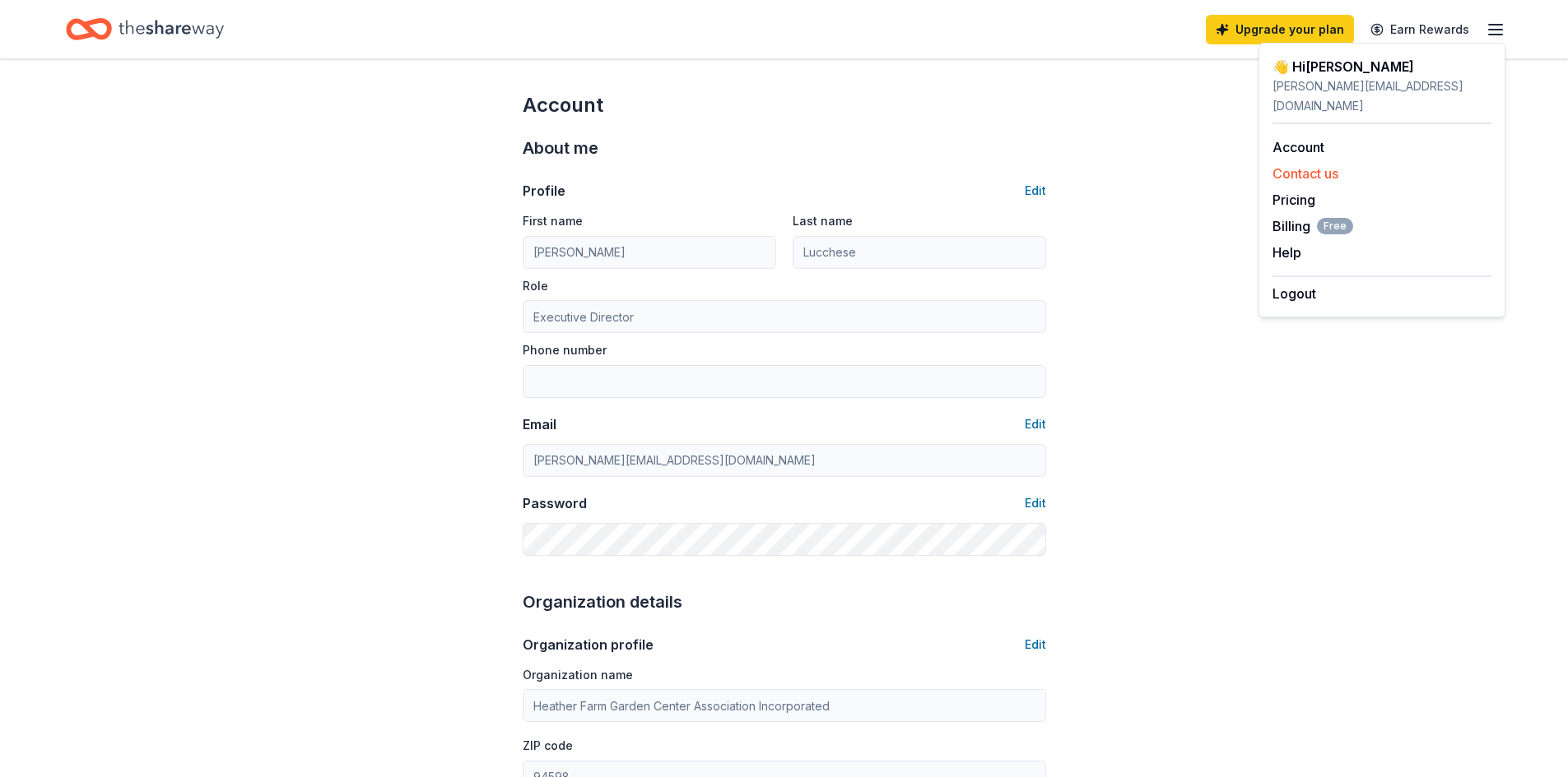
click at [1300, 164] on button "Contact us" at bounding box center [1305, 174] width 66 height 20
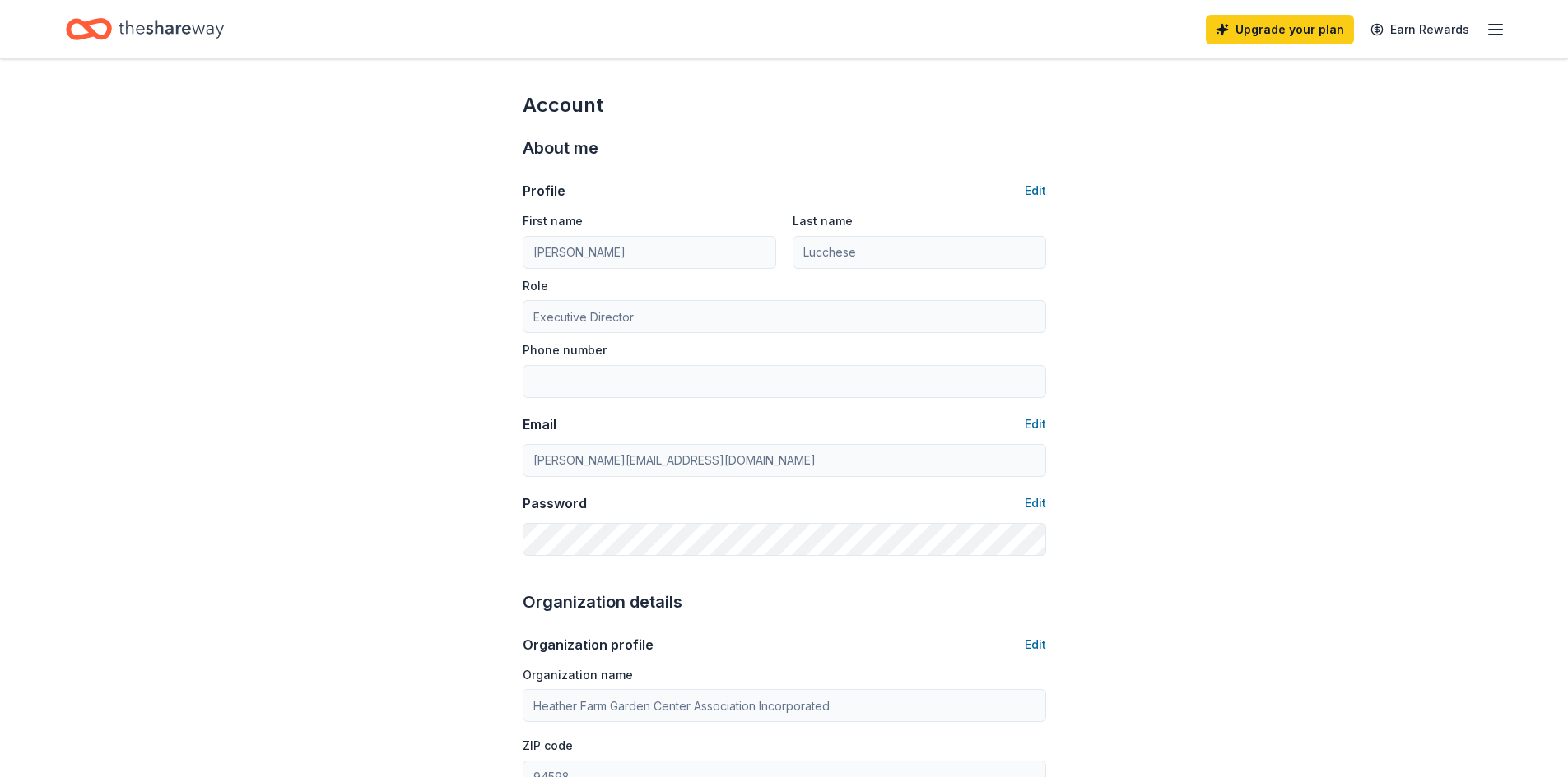
click at [160, 18] on icon "Home" at bounding box center [171, 29] width 105 height 34
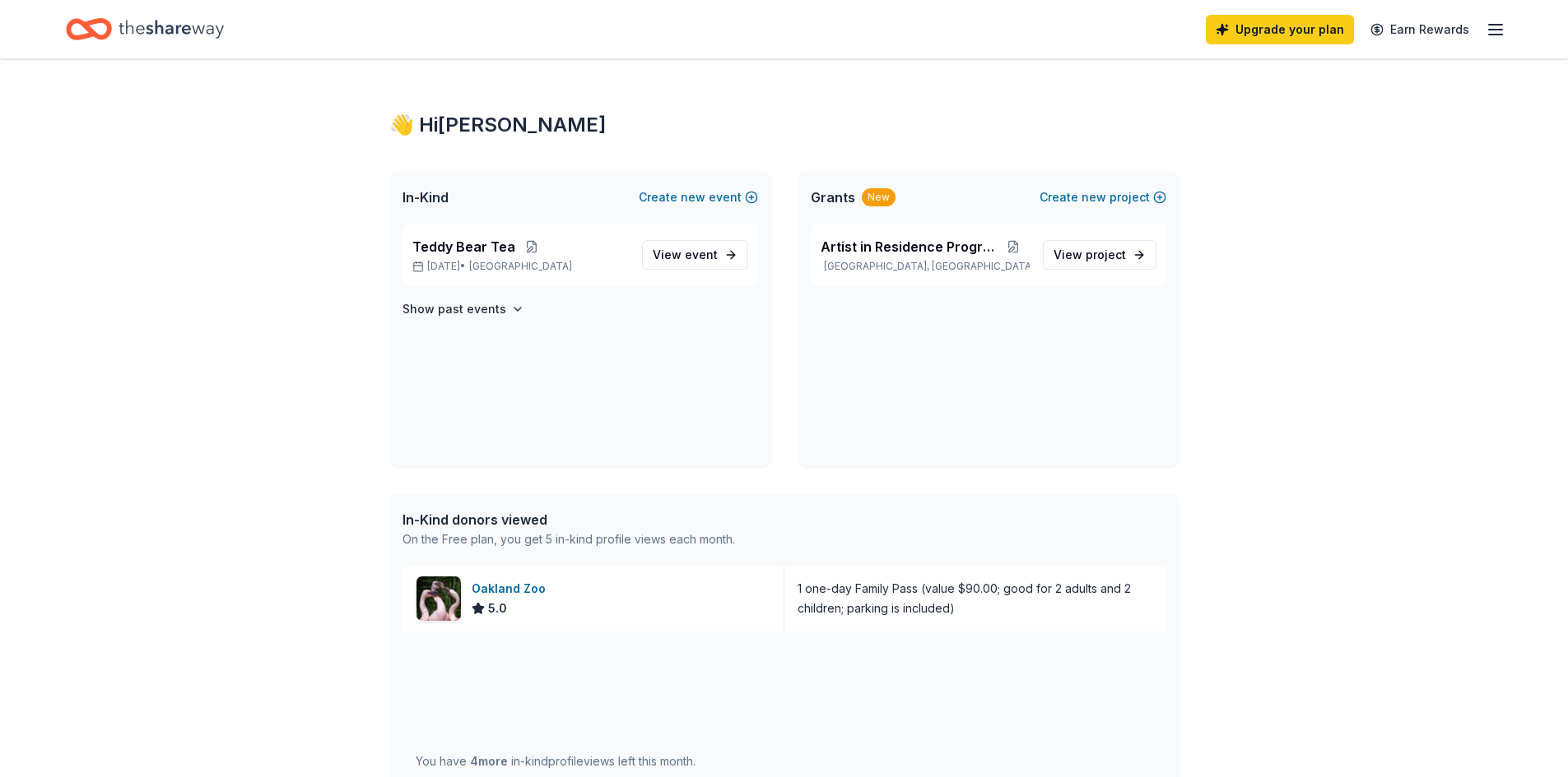
click at [1496, 28] on icon "button" at bounding box center [1495, 29] width 20 height 20
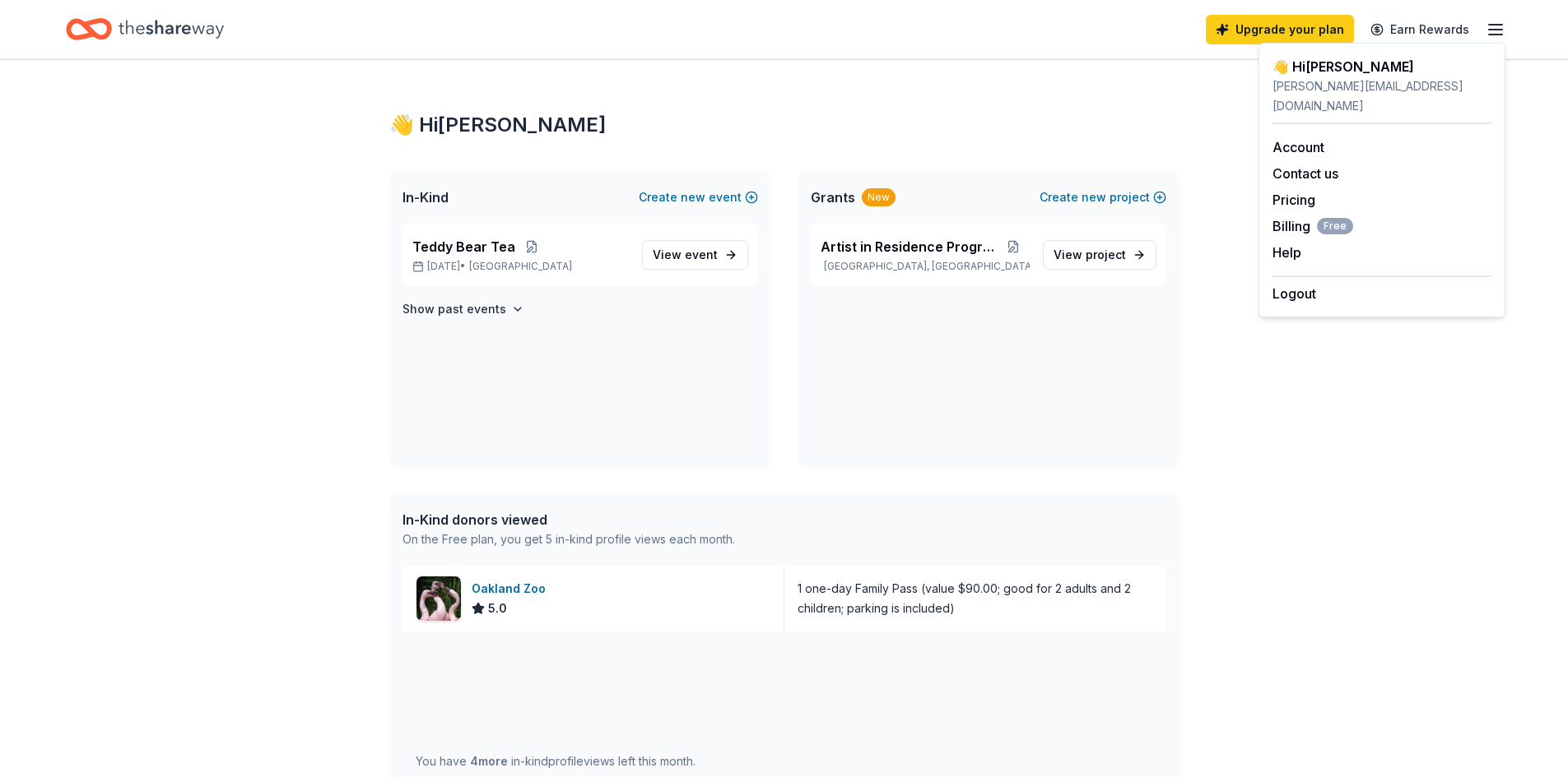
drag, startPoint x: 1053, startPoint y: 61, endPoint x: 1015, endPoint y: 45, distance: 41.2
click at [1050, 59] on div "👋 Hi [PERSON_NAME] In-Kind Create new event Teddy Bear Tea [DATE] • SF Bay Area…" at bounding box center [784, 617] width 842 height 1116
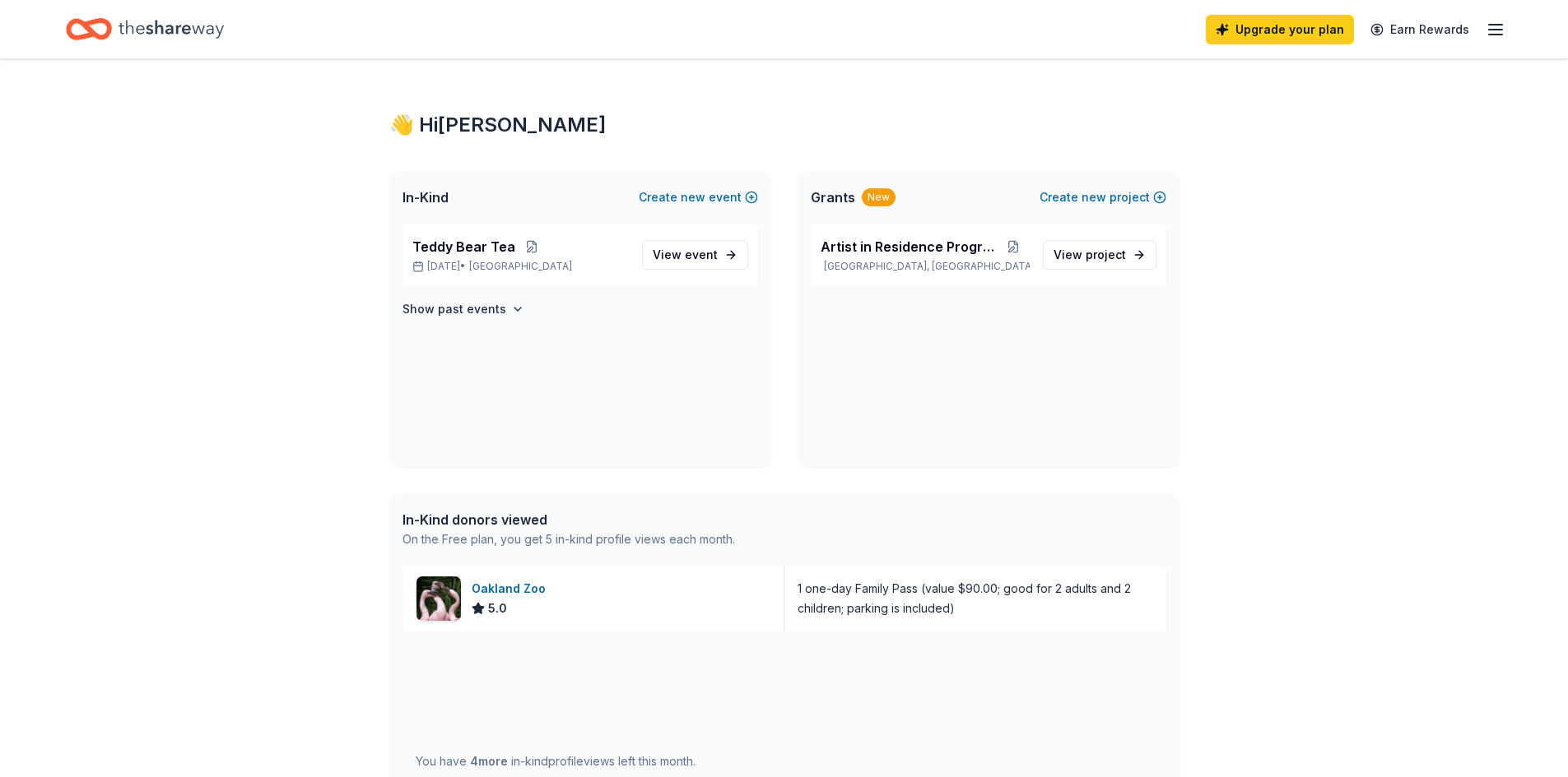
click at [149, 20] on icon "Home" at bounding box center [171, 29] width 105 height 34
